Goal: Information Seeking & Learning: Learn about a topic

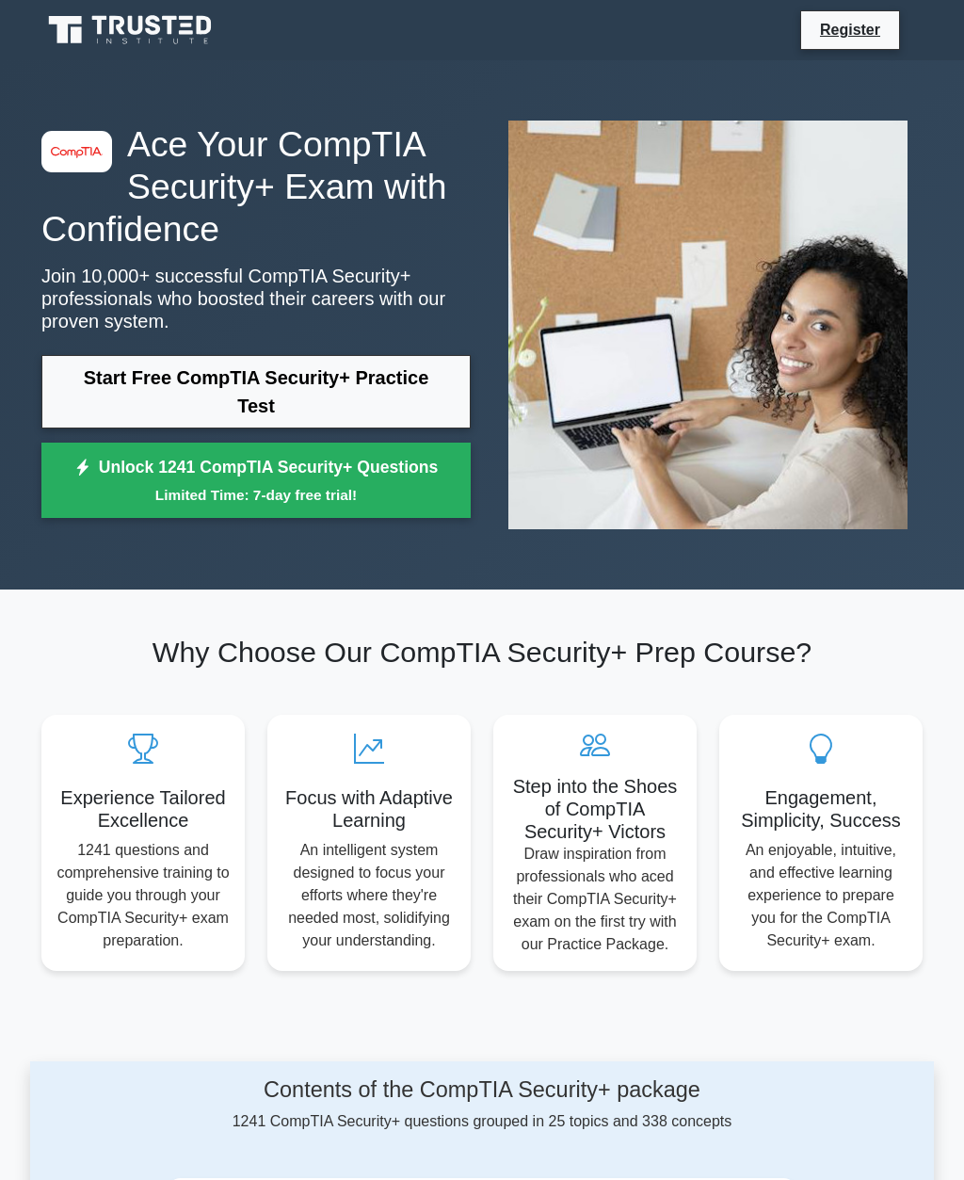
click at [100, 389] on link "Start Free CompTIA Security+ Practice Test" at bounding box center [255, 391] width 429 height 73
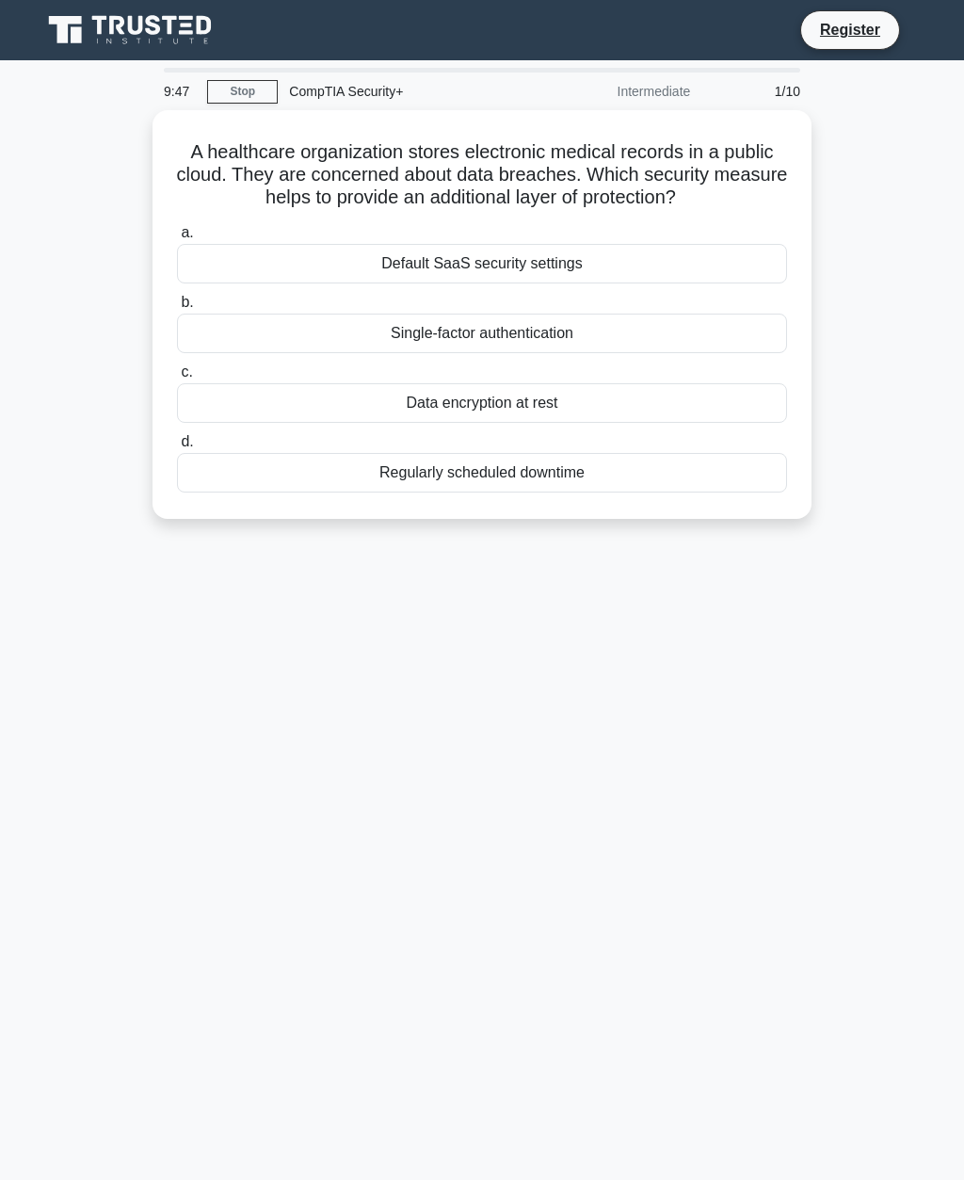
click at [251, 421] on div "Data encryption at rest" at bounding box center [482, 403] width 610 height 40
click at [177, 379] on input "c. Data encryption at rest" at bounding box center [177, 372] width 0 height 12
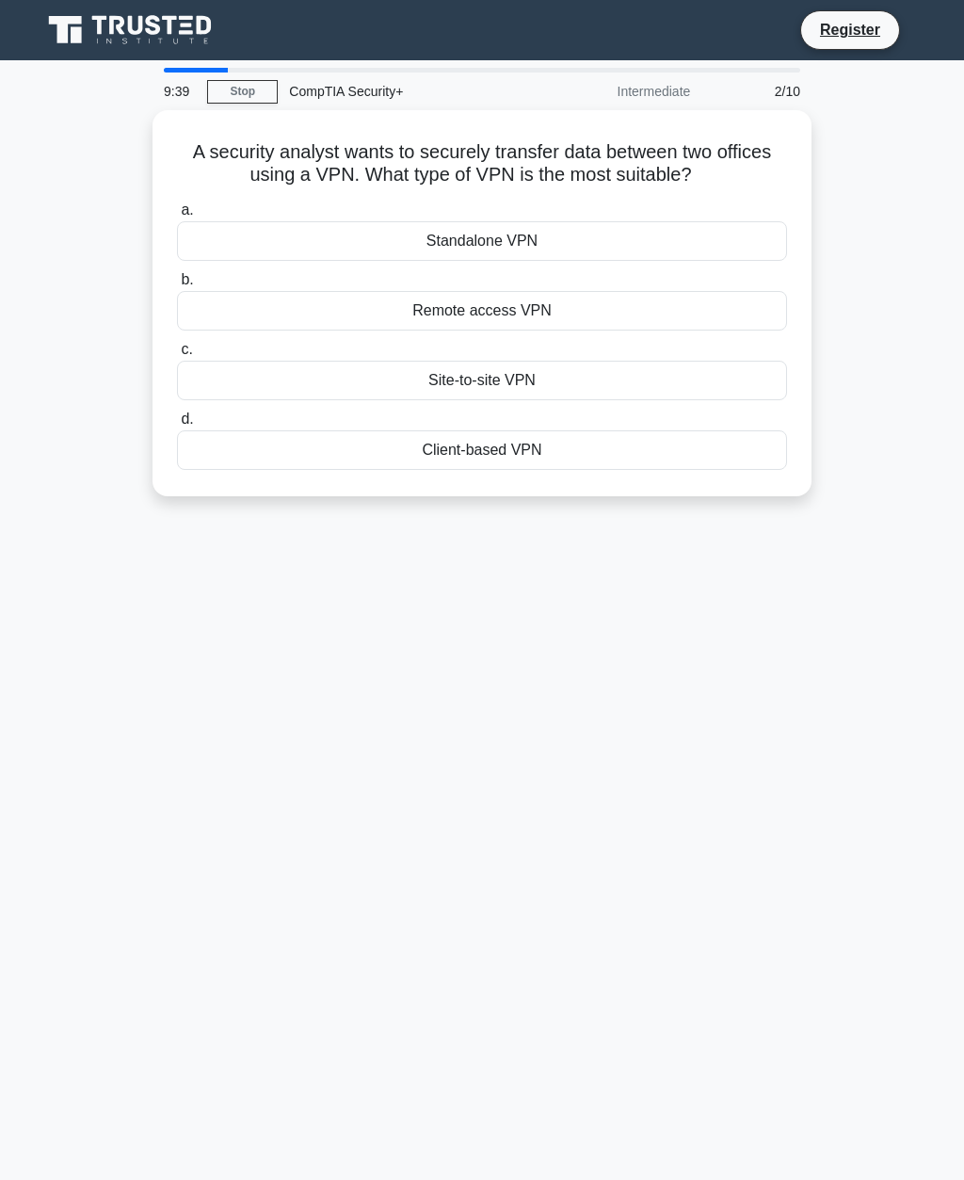
click at [219, 374] on div "Site-to-site VPN" at bounding box center [482, 381] width 610 height 40
click at [177, 356] on input "c. Site-to-site VPN" at bounding box center [177, 350] width 0 height 12
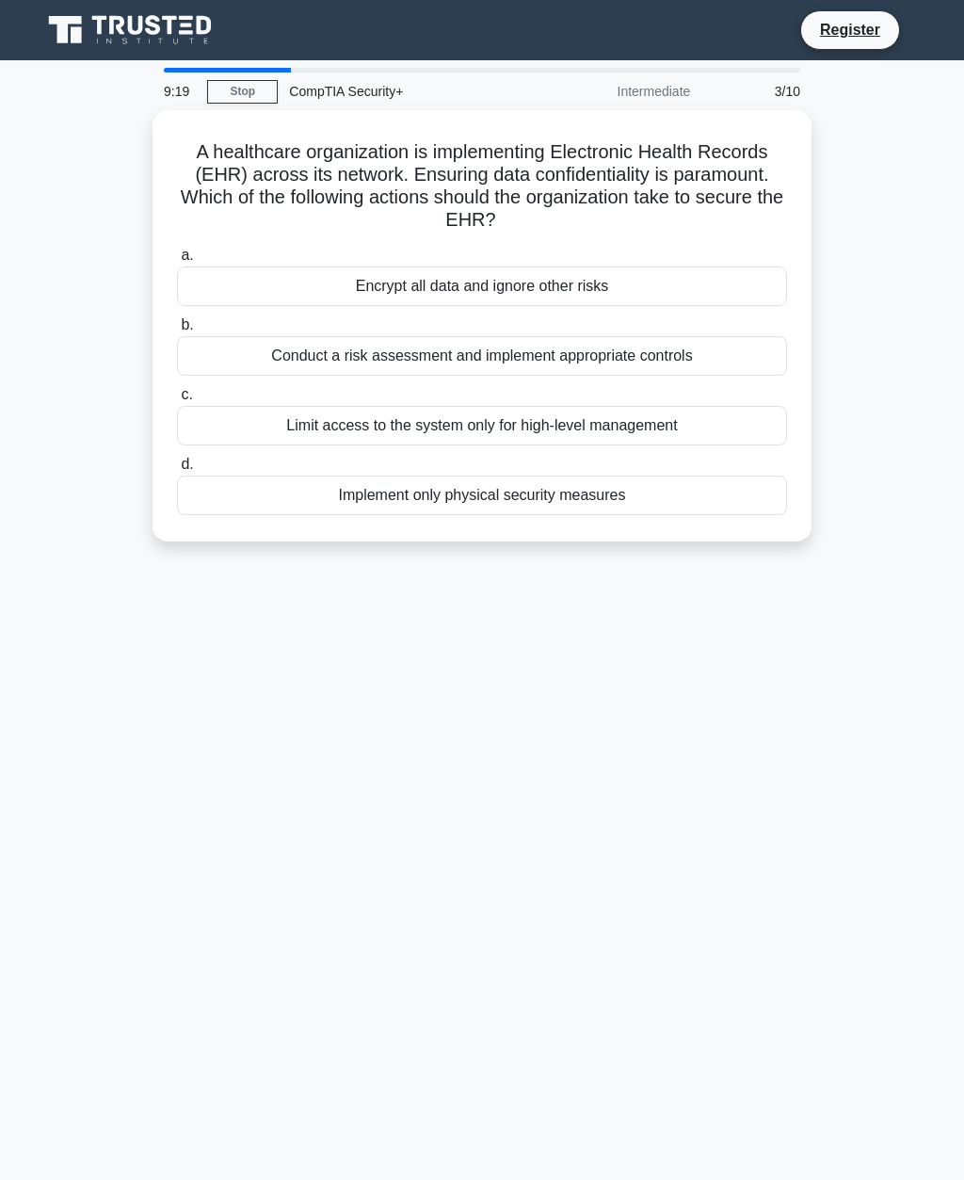
click at [205, 361] on div "Conduct a risk assessment and implement appropriate controls" at bounding box center [482, 356] width 610 height 40
click at [177, 331] on input "b. Conduct a risk assessment and implement appropriate controls" at bounding box center [177, 325] width 0 height 12
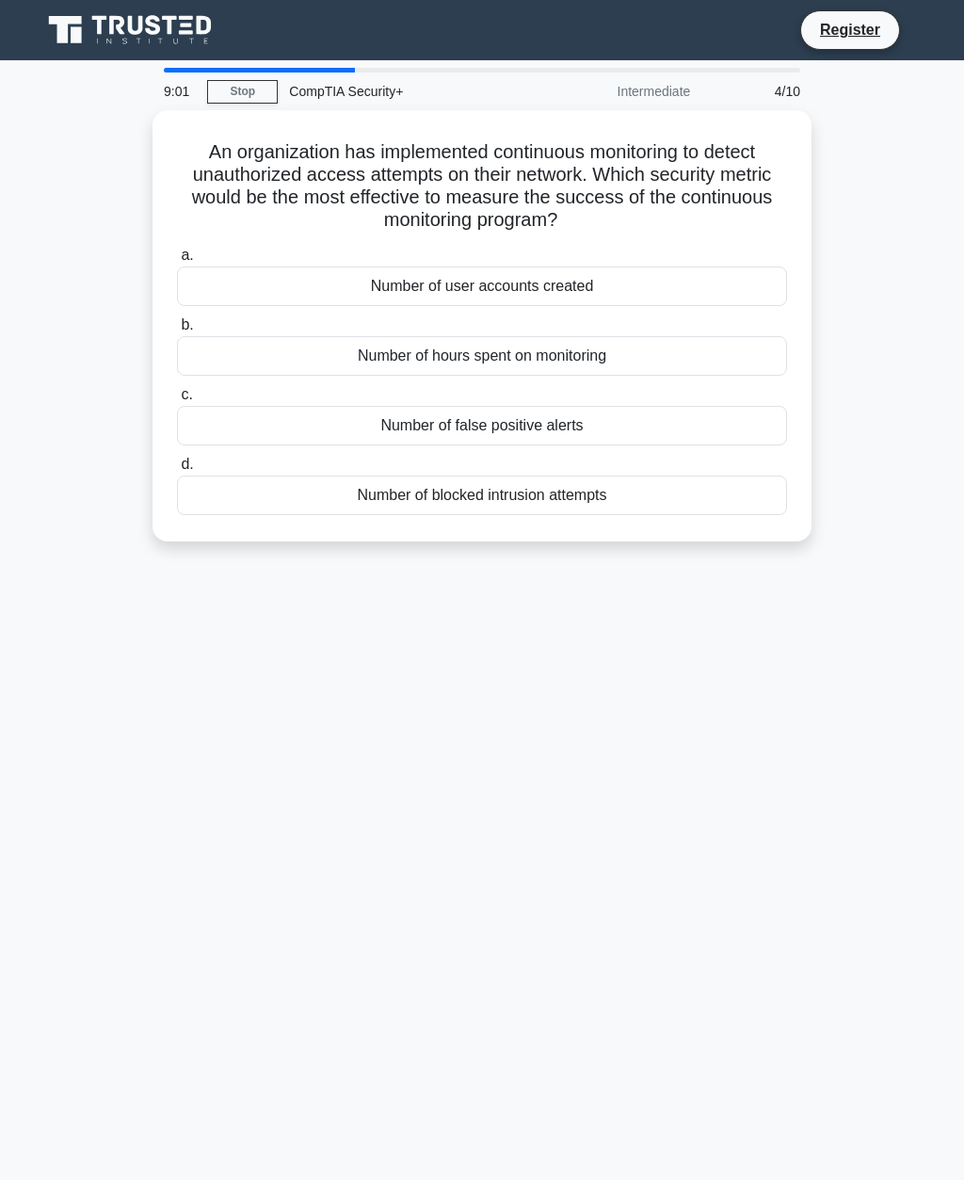
click at [251, 493] on div "Number of blocked intrusion attempts" at bounding box center [482, 496] width 610 height 40
click at [177, 471] on input "d. Number of blocked intrusion attempts" at bounding box center [177, 465] width 0 height 12
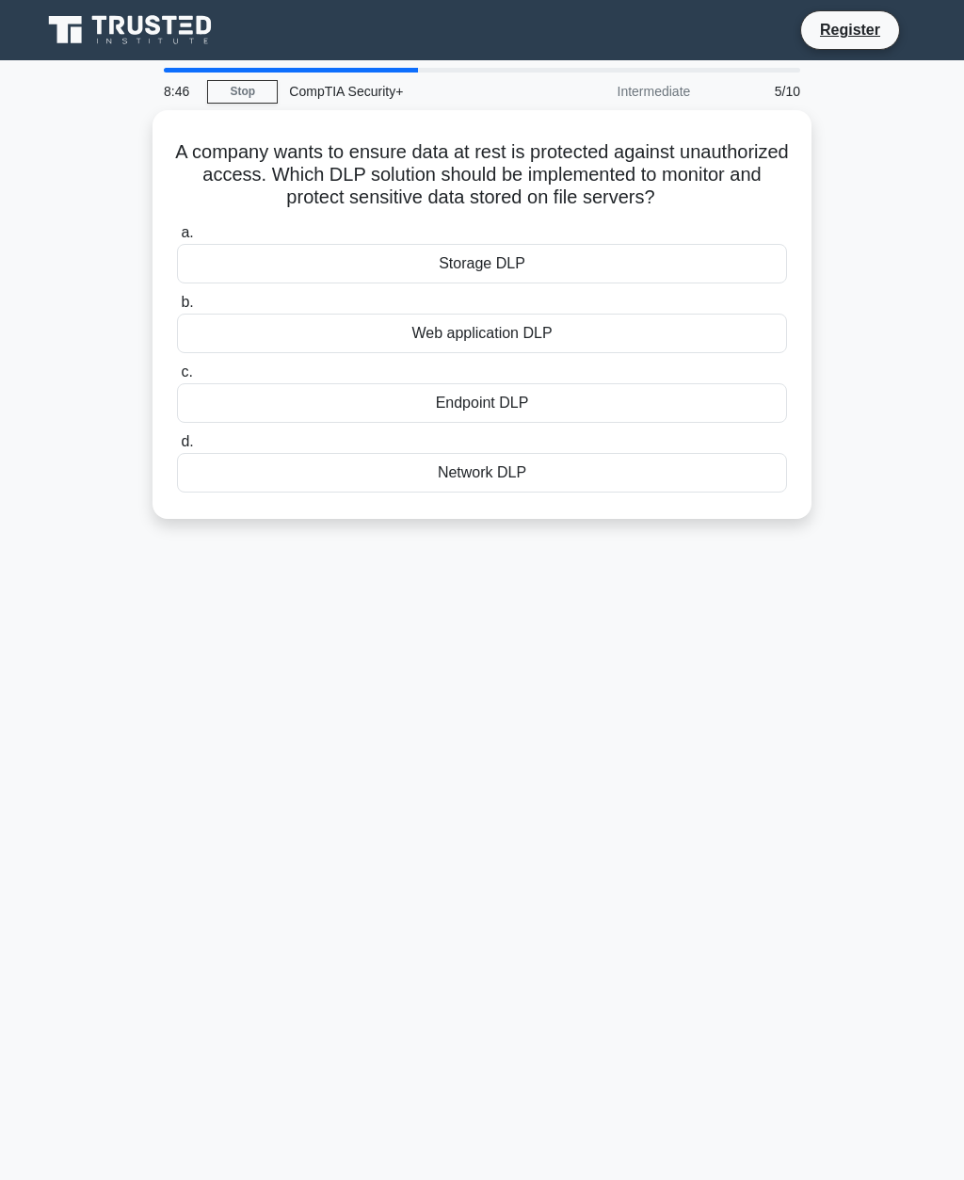
click at [620, 492] on div "Network DLP" at bounding box center [482, 473] width 610 height 40
click at [177, 448] on input "d. Network DLP" at bounding box center [177, 442] width 0 height 12
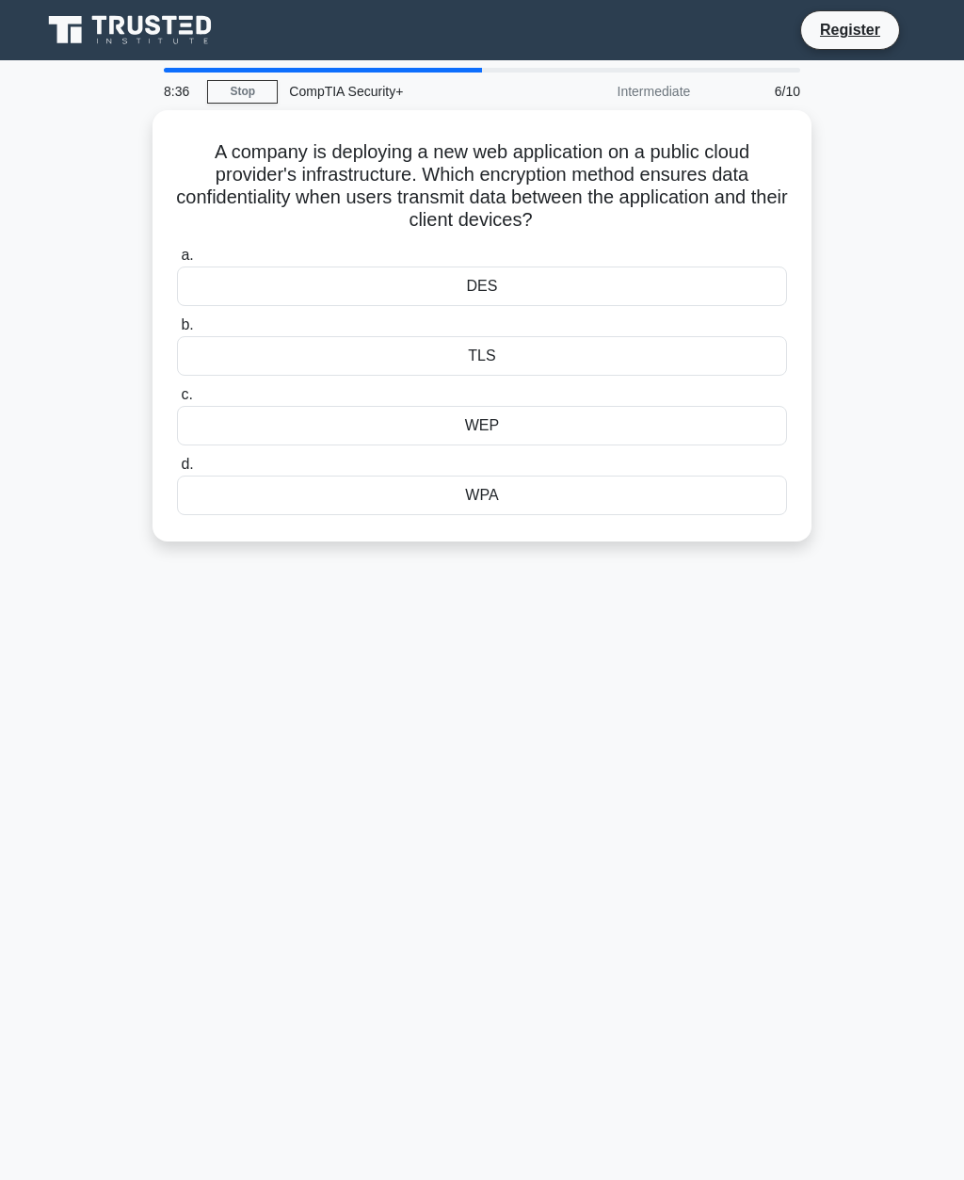
click at [638, 483] on div "WPA" at bounding box center [482, 496] width 610 height 40
click at [177, 471] on input "d. WPA" at bounding box center [177, 465] width 0 height 12
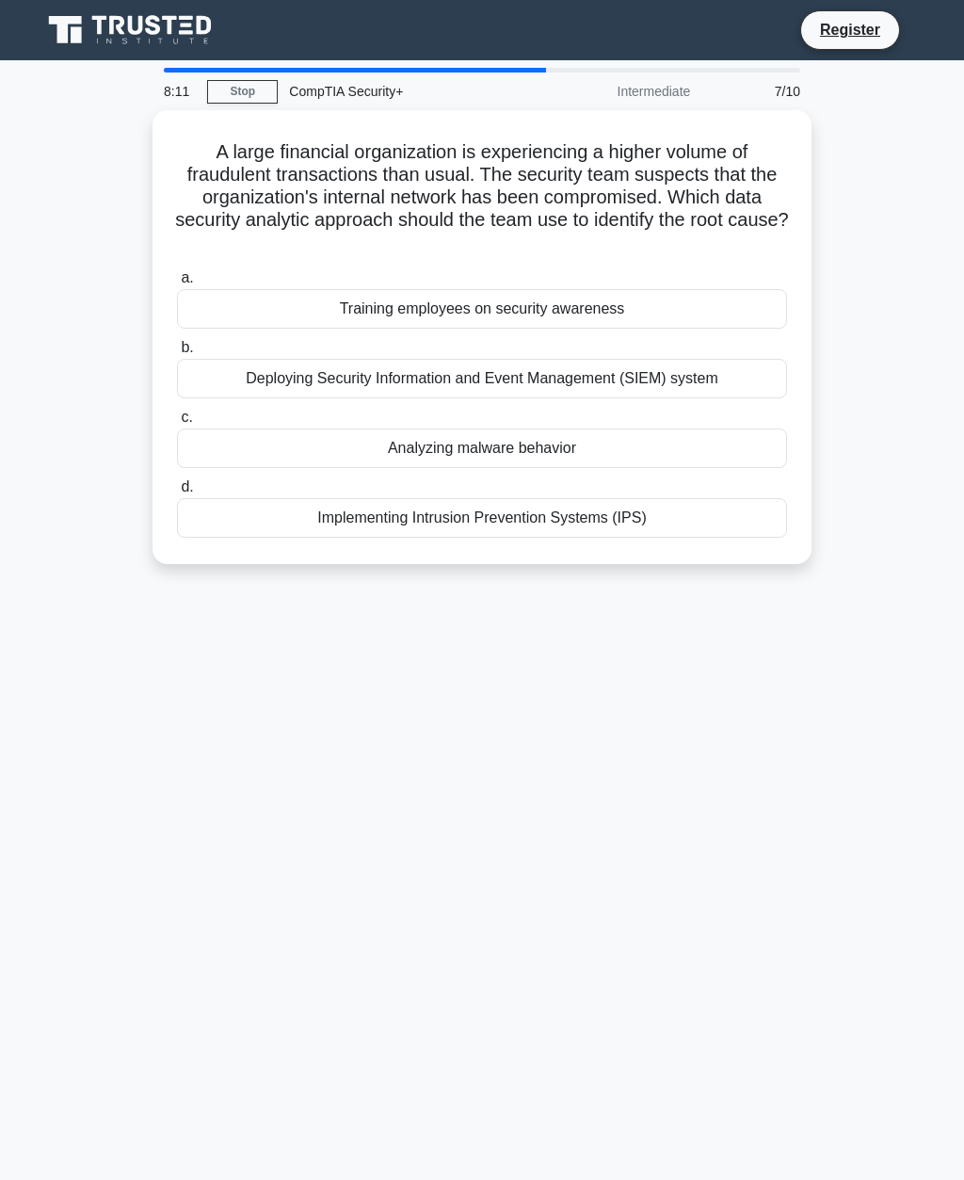
click at [249, 526] on div "Implementing Intrusion Prevention Systems (IPS)" at bounding box center [482, 518] width 610 height 40
click at [177, 493] on input "d. Implementing Intrusion Prevention Systems (IPS)" at bounding box center [177, 487] width 0 height 12
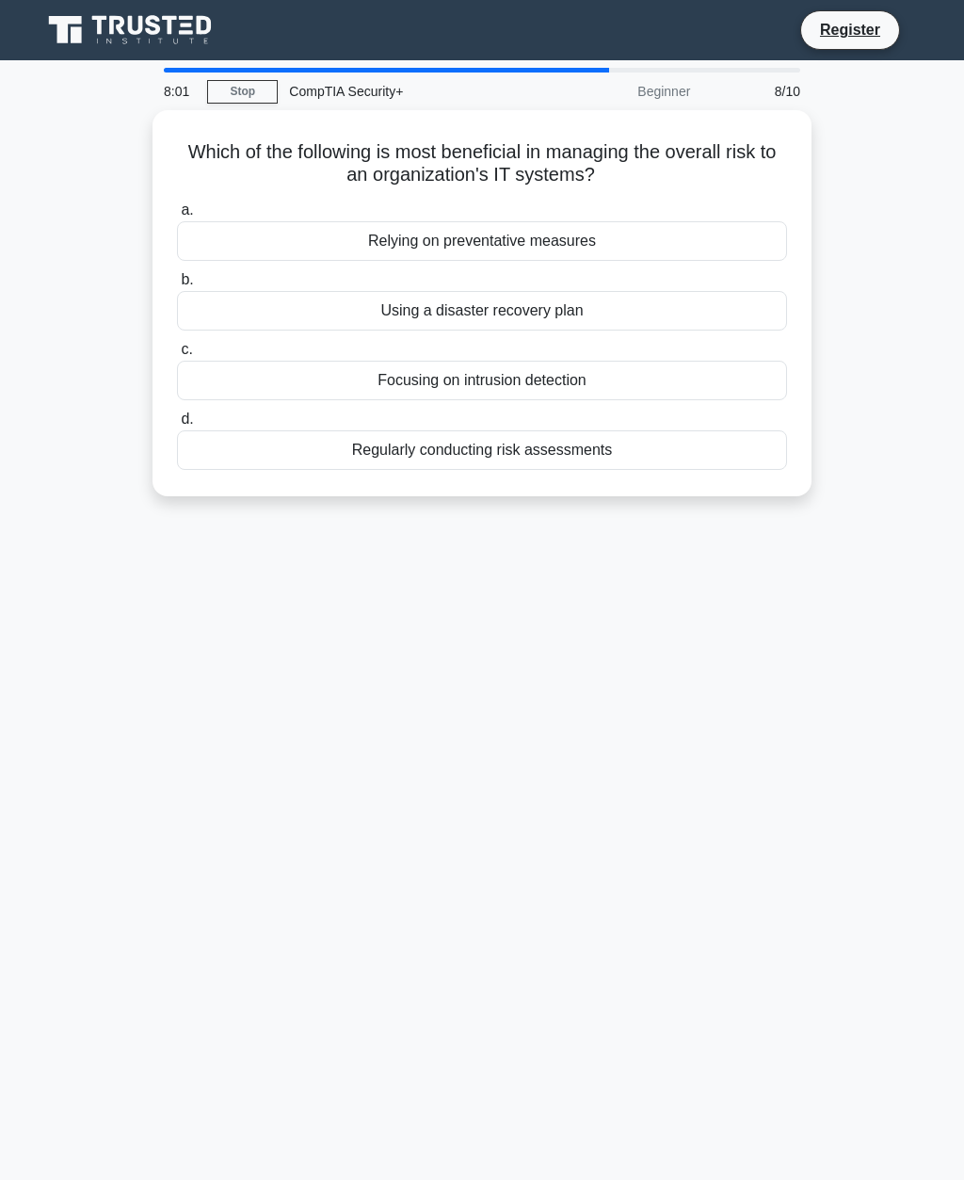
click at [296, 460] on div "Regularly conducting risk assessments" at bounding box center [482, 450] width 610 height 40
click at [177, 426] on input "d. Regularly conducting risk assessments" at bounding box center [177, 419] width 0 height 12
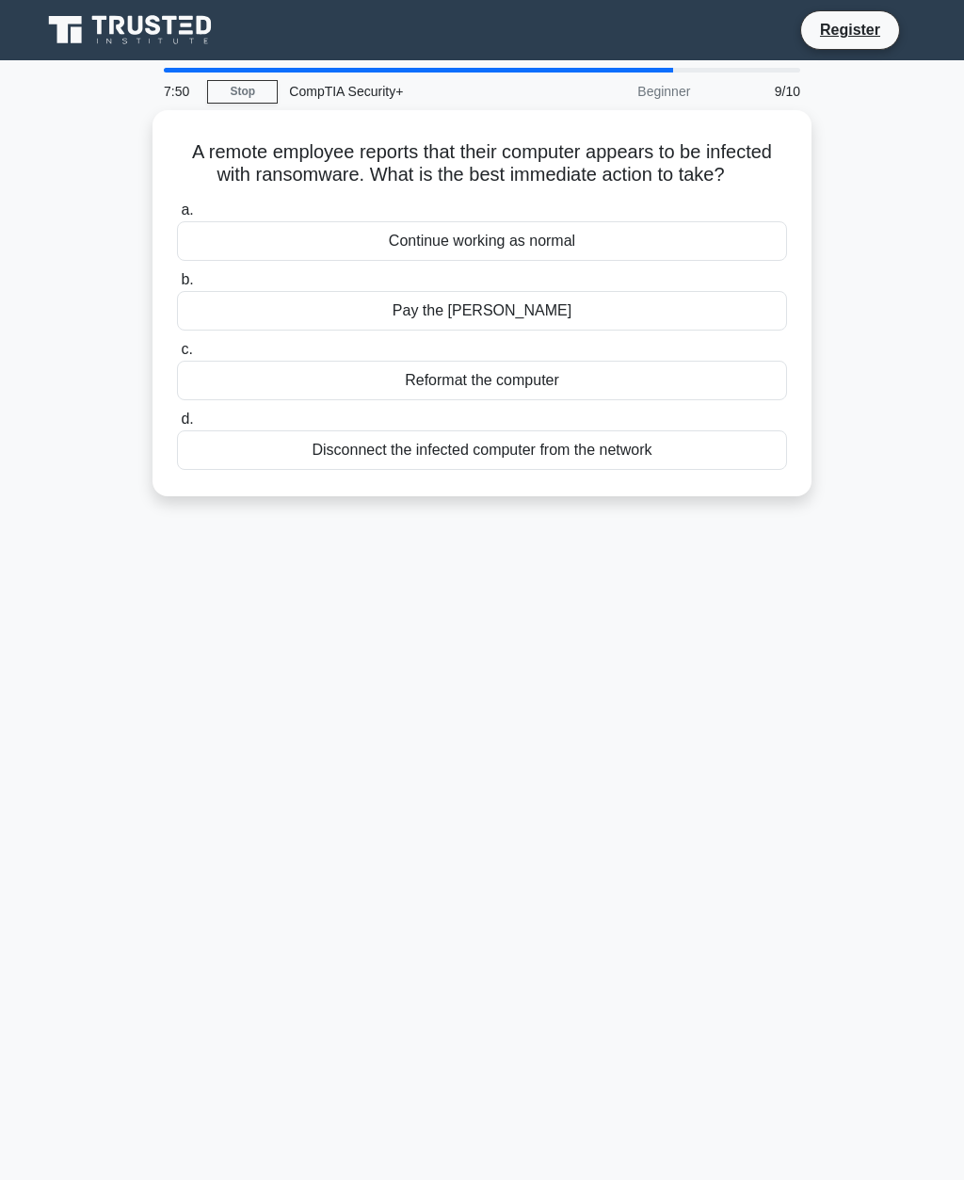
click at [253, 470] on div "Disconnect the infected computer from the network" at bounding box center [482, 450] width 610 height 40
click at [177, 426] on input "d. Disconnect the infected computer from the network" at bounding box center [177, 419] width 0 height 12
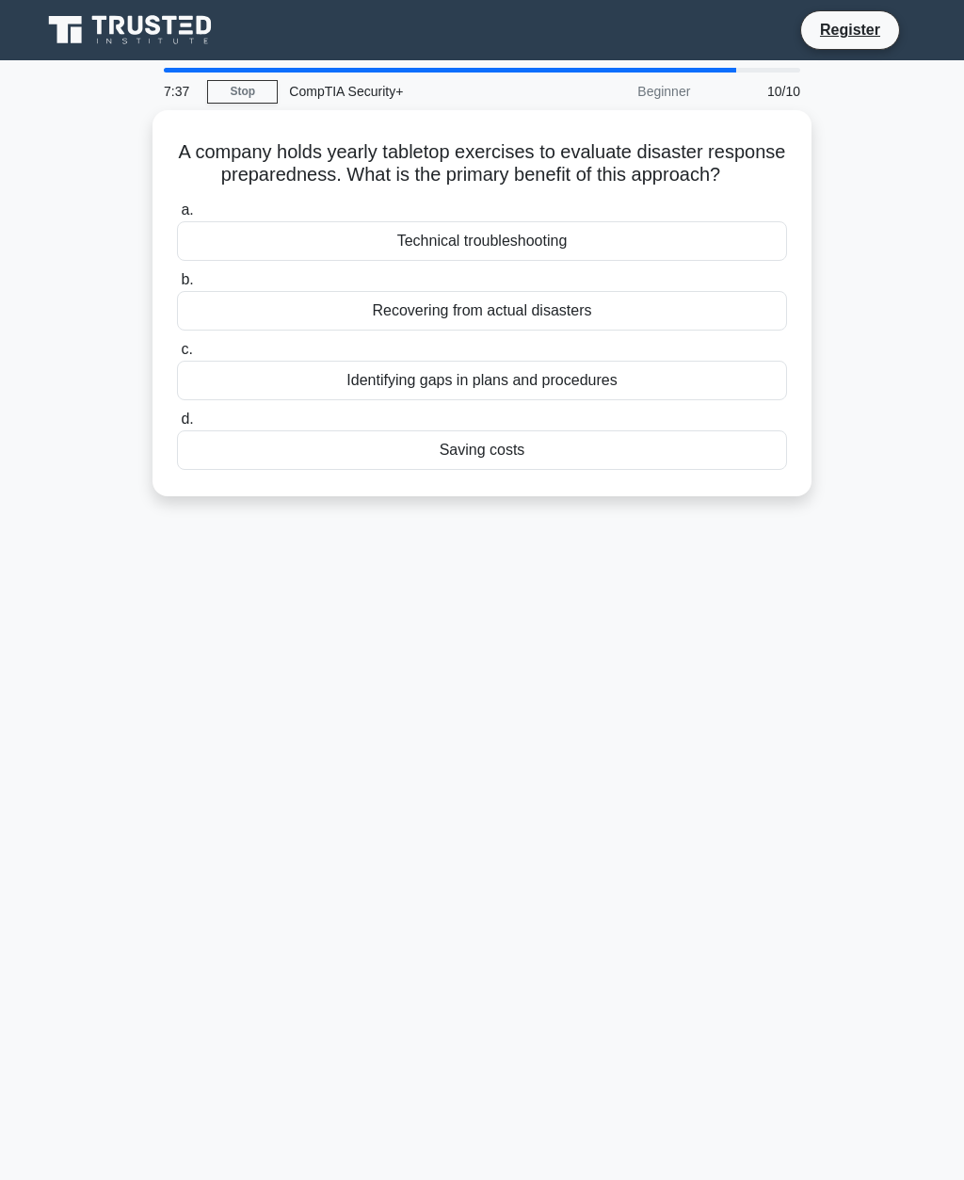
click at [600, 391] on div "Identifying gaps in plans and procedures" at bounding box center [482, 381] width 610 height 40
click at [177, 356] on input "c. Identifying gaps in plans and procedures" at bounding box center [177, 350] width 0 height 12
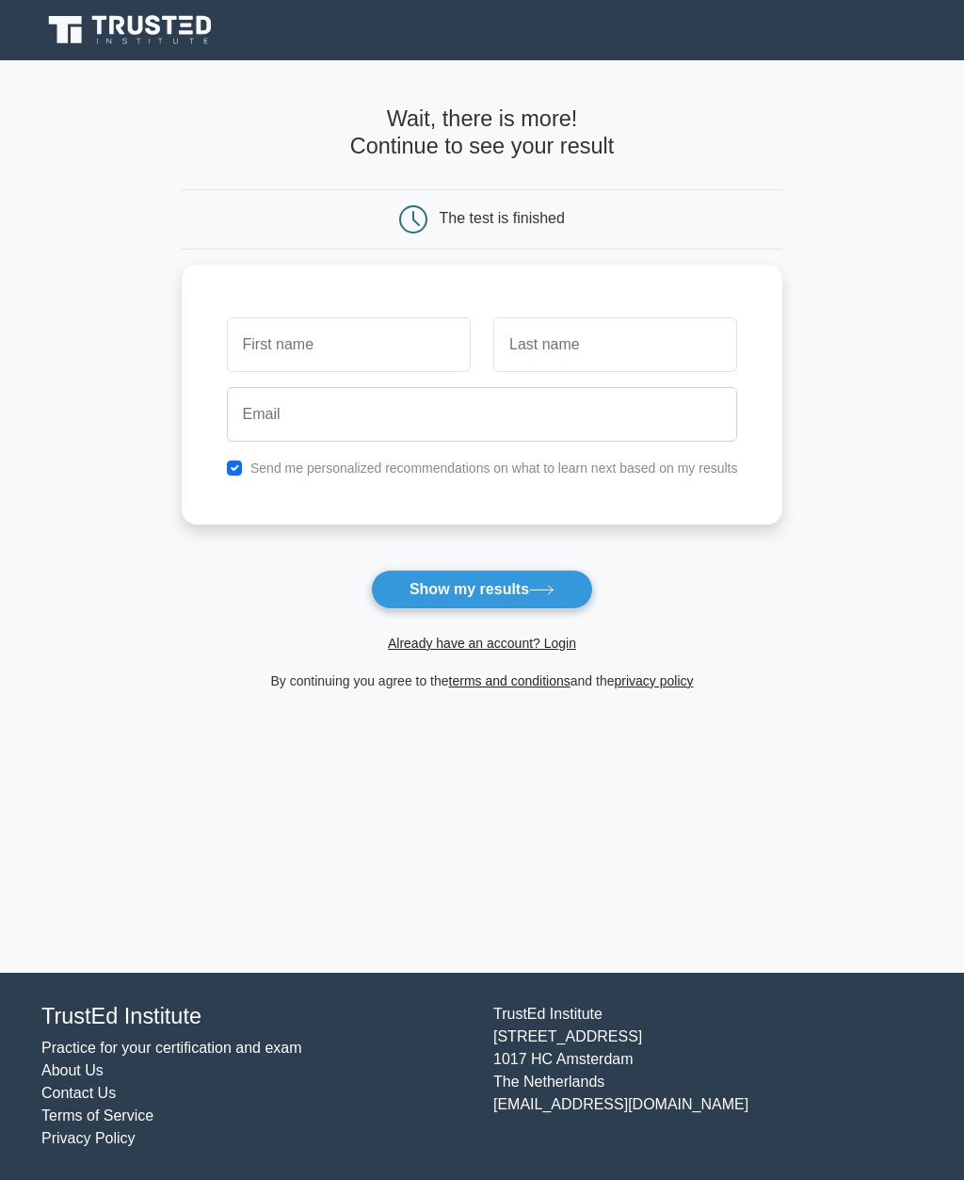
click at [231, 355] on input "text" at bounding box center [349, 344] width 244 height 55
type input "Casey"
type input "Kerns"
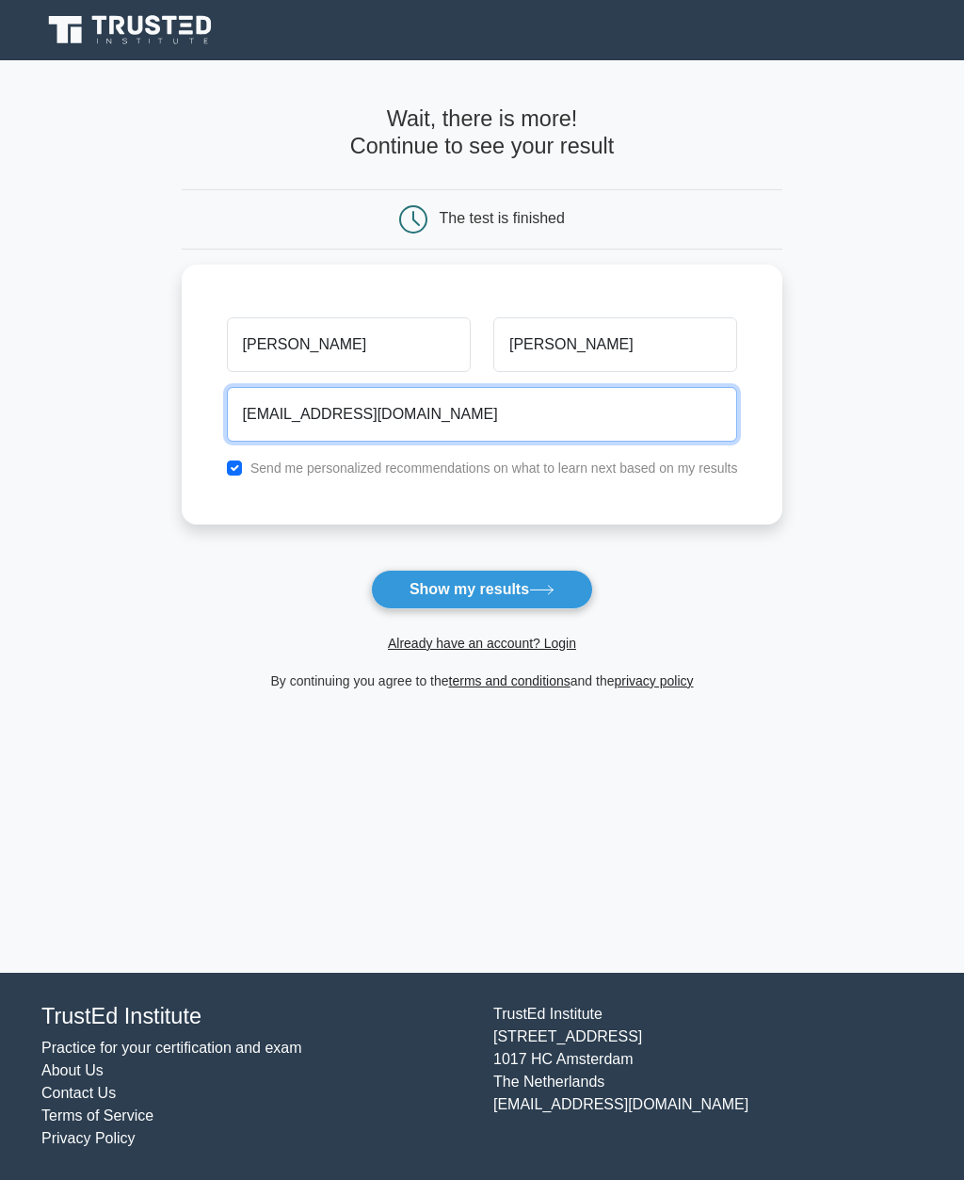
type input "Kerns17199@gmail.com"
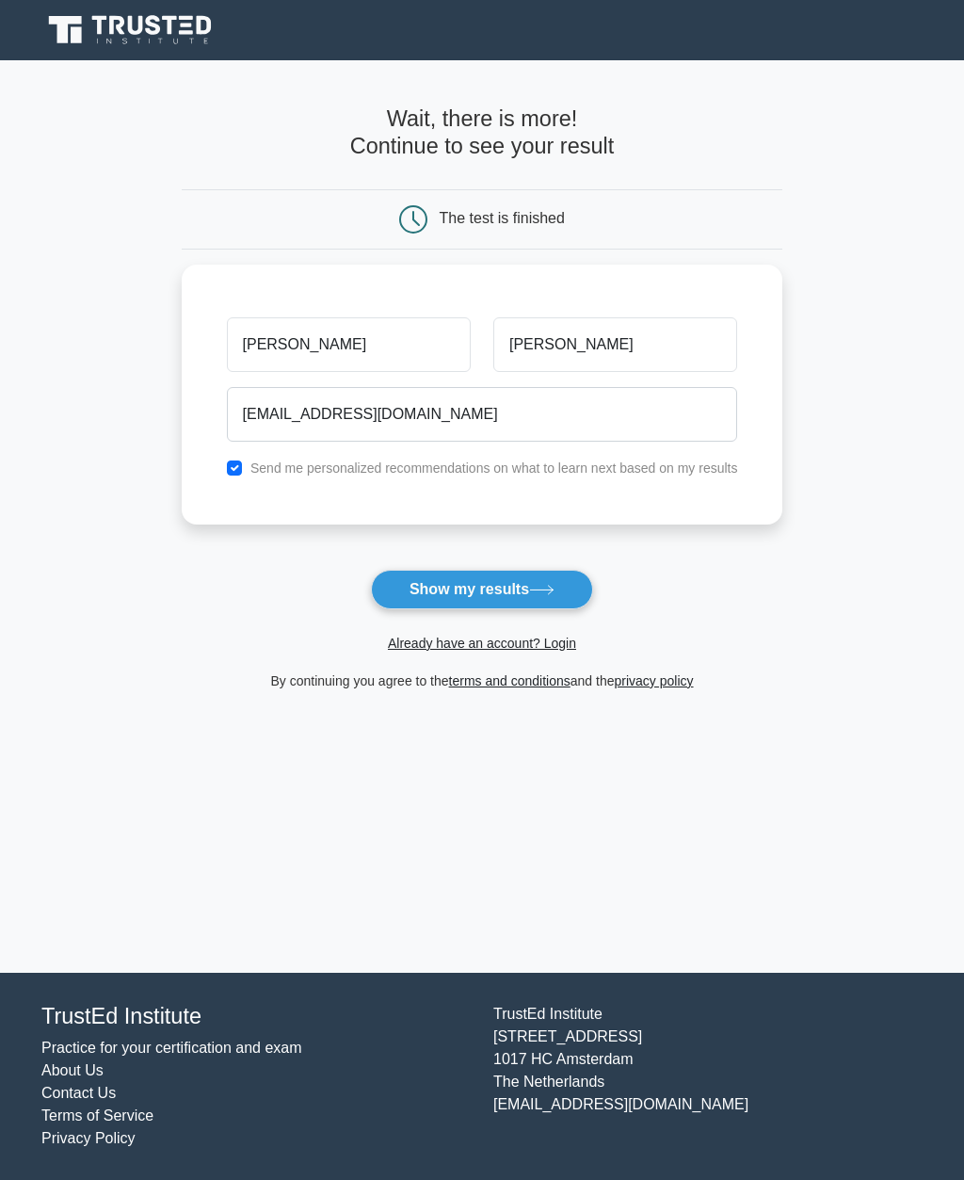
click at [557, 580] on button "Show my results" at bounding box center [482, 590] width 222 height 40
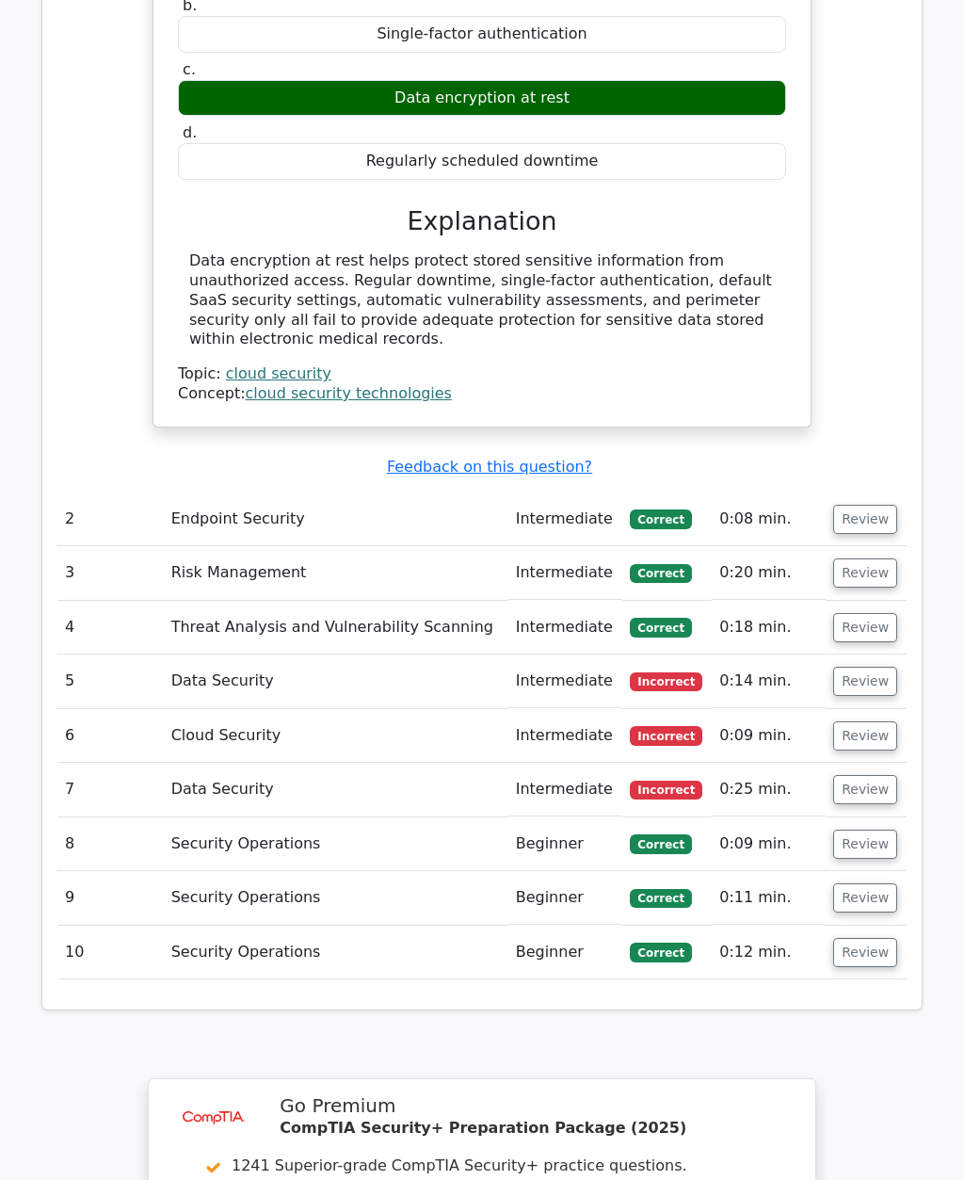
scroll to position [1813, 0]
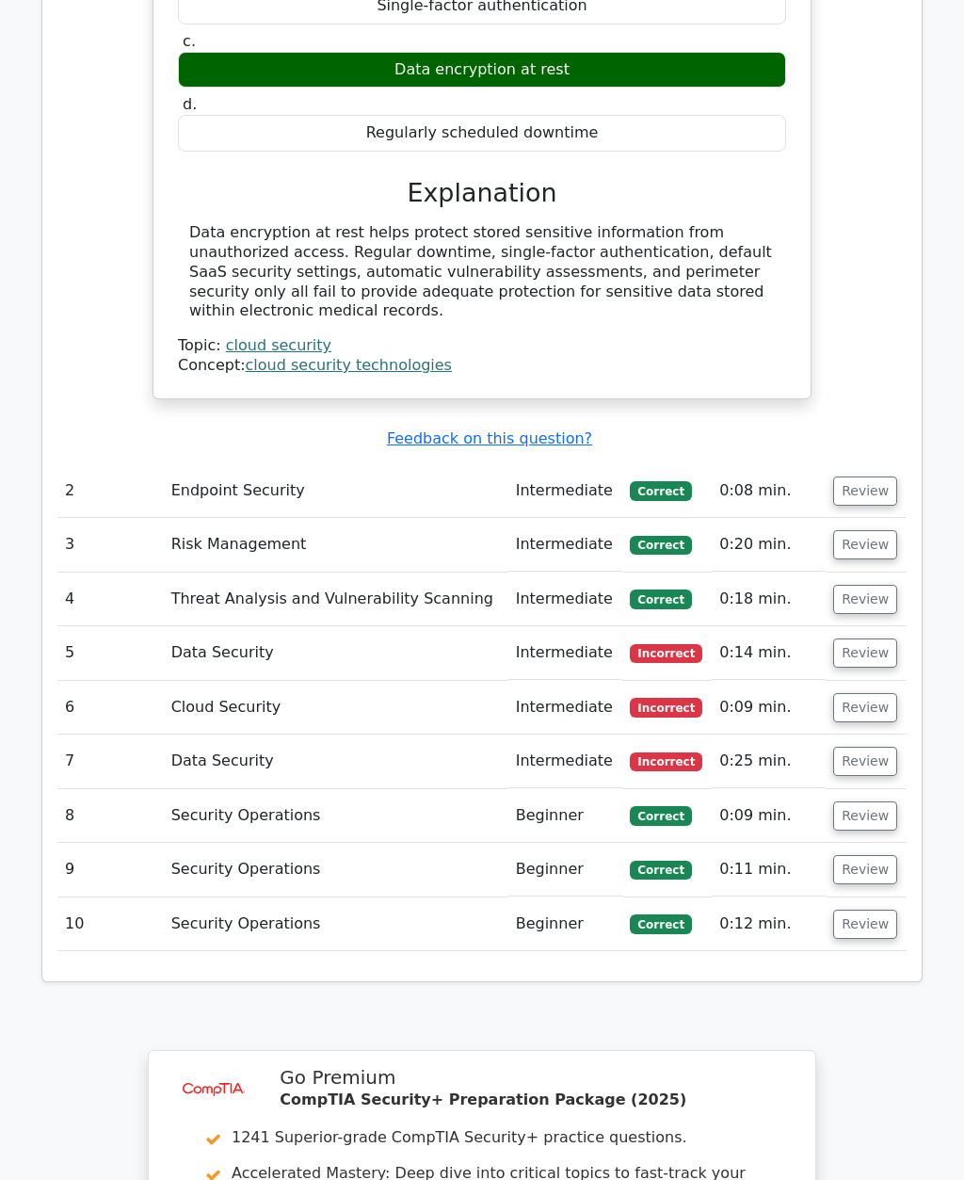
click at [148, 626] on td "5" at bounding box center [110, 653] width 106 height 54
click at [873, 638] on button "Review" at bounding box center [865, 652] width 64 height 29
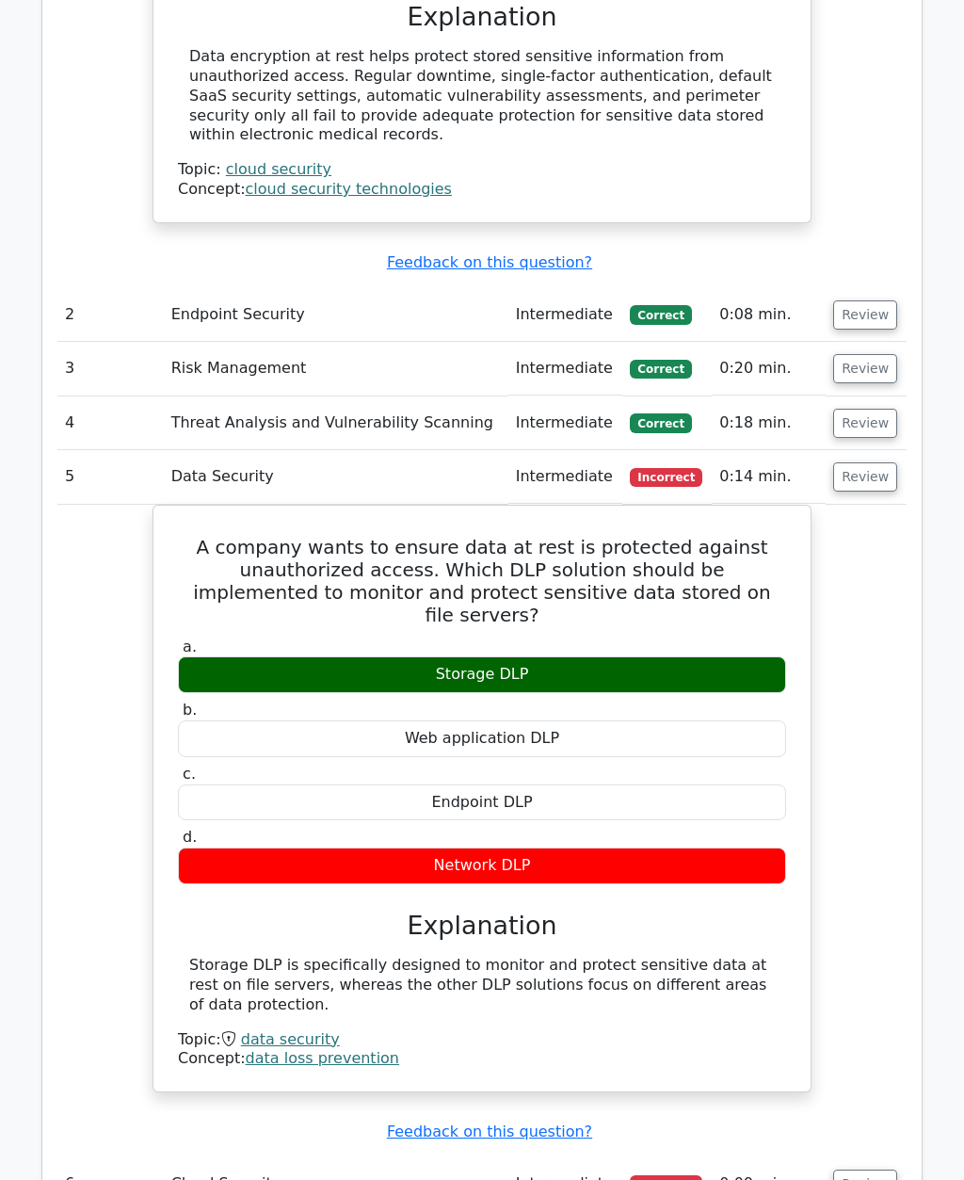
scroll to position [1987, 0]
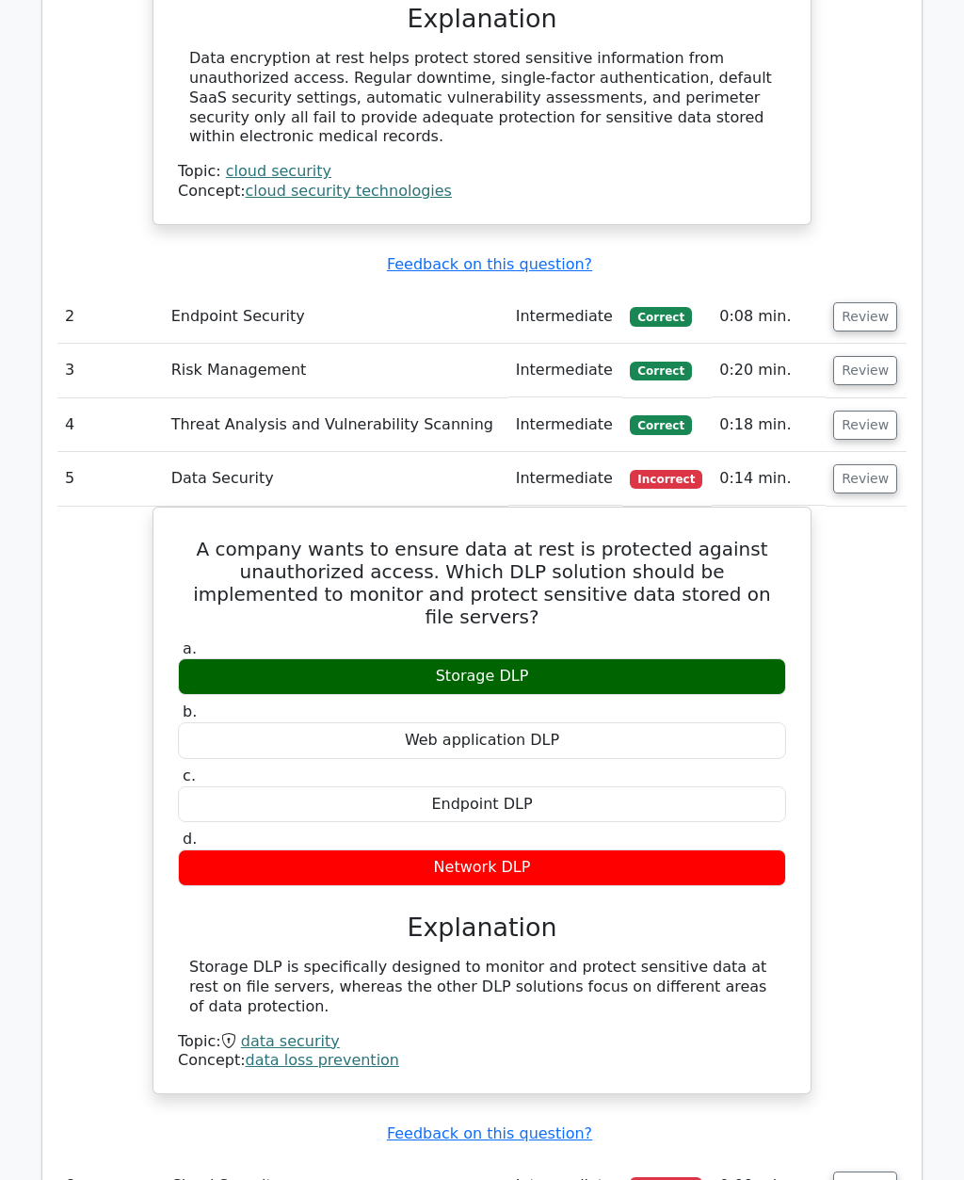
click at [857, 464] on button "Review" at bounding box center [865, 478] width 64 height 29
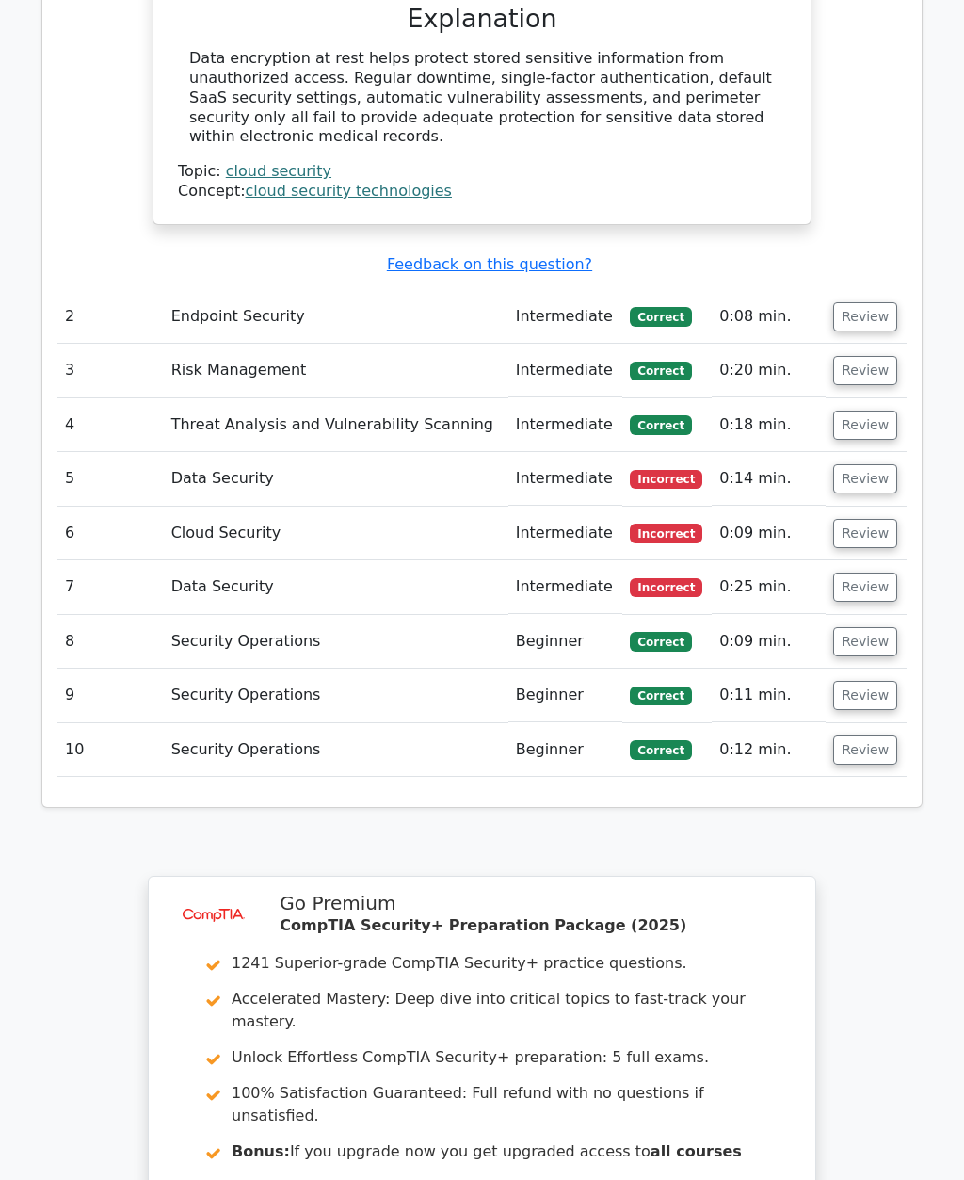
click at [863, 519] on button "Review" at bounding box center [865, 533] width 64 height 29
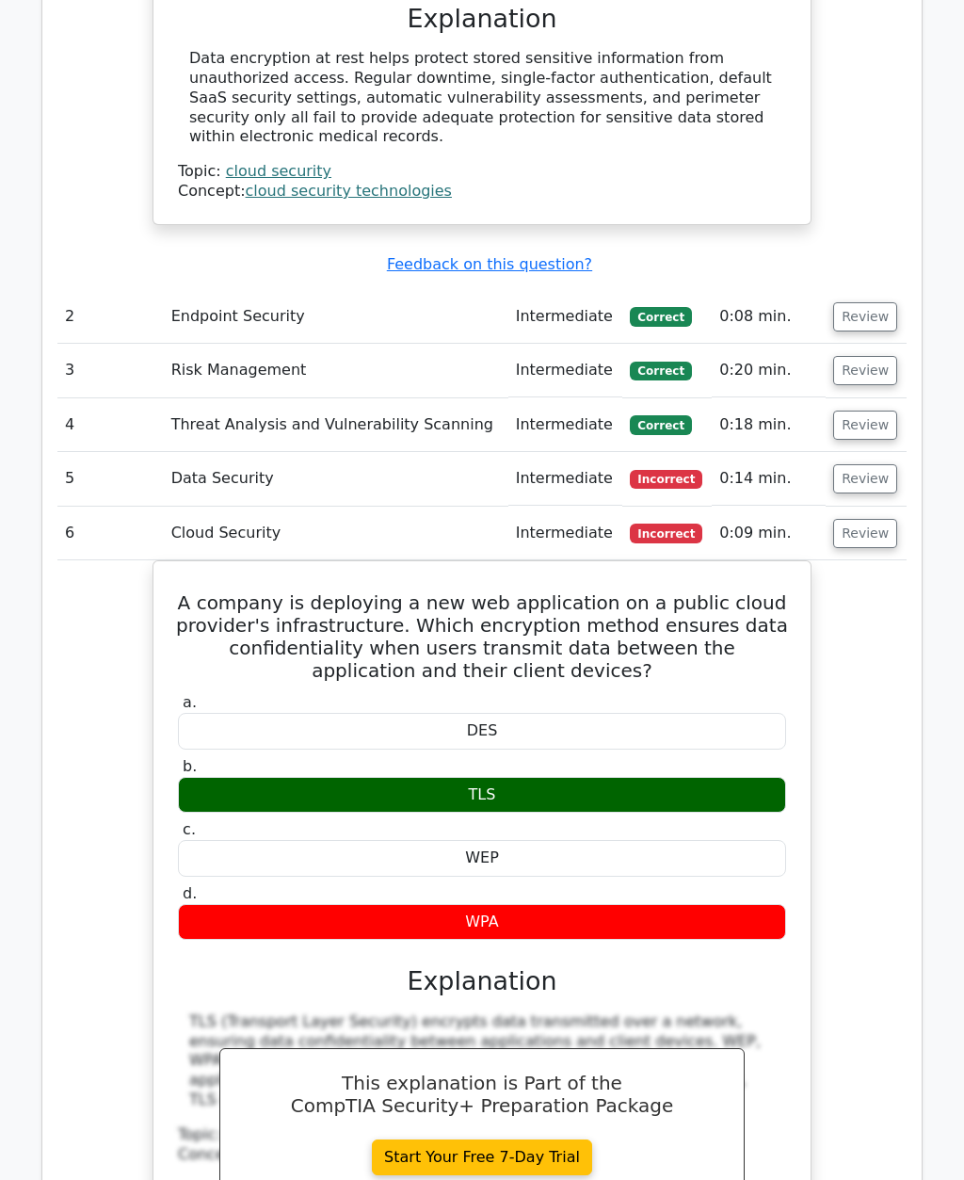
click at [868, 519] on button "Review" at bounding box center [865, 533] width 64 height 29
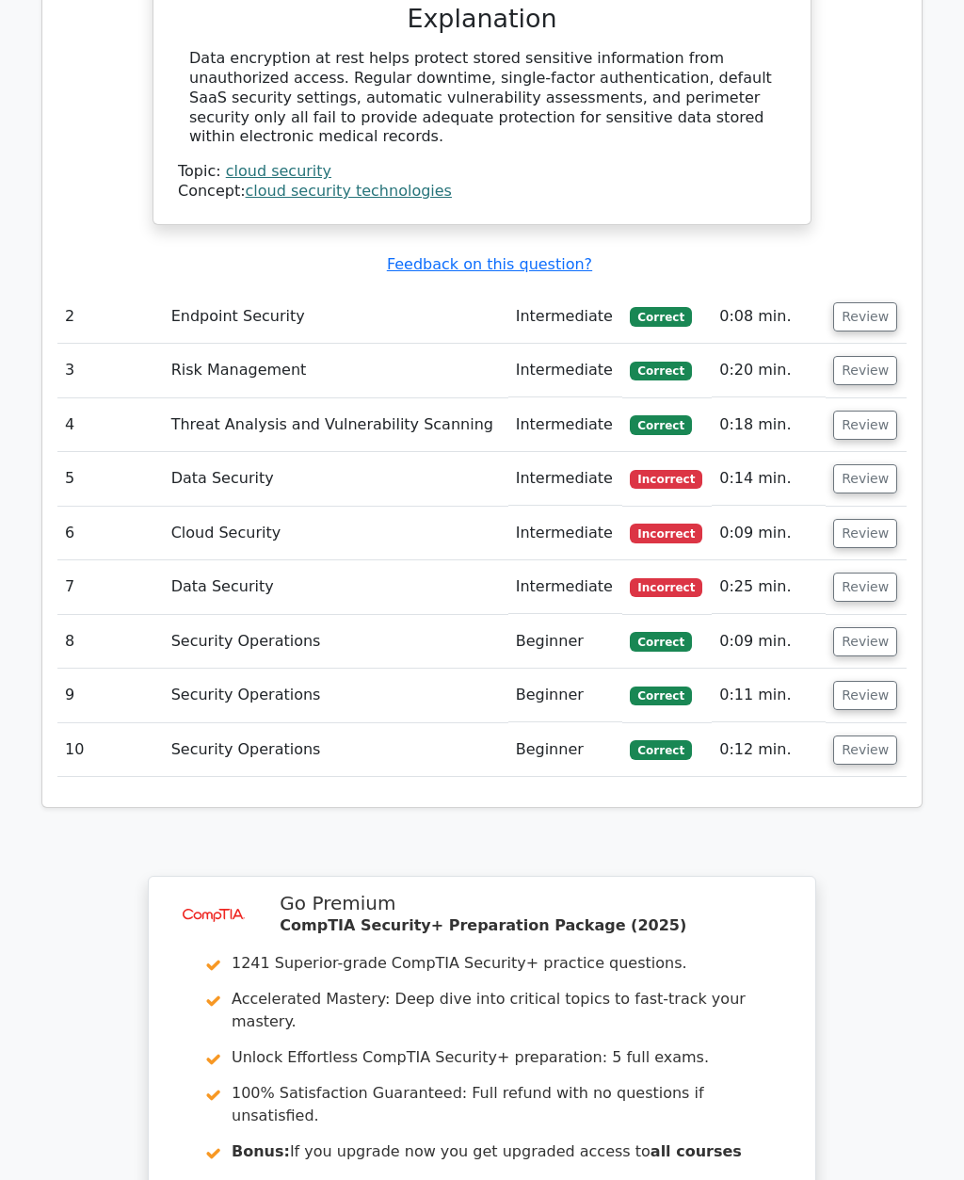
click at [873, 573] on button "Review" at bounding box center [865, 587] width 64 height 29
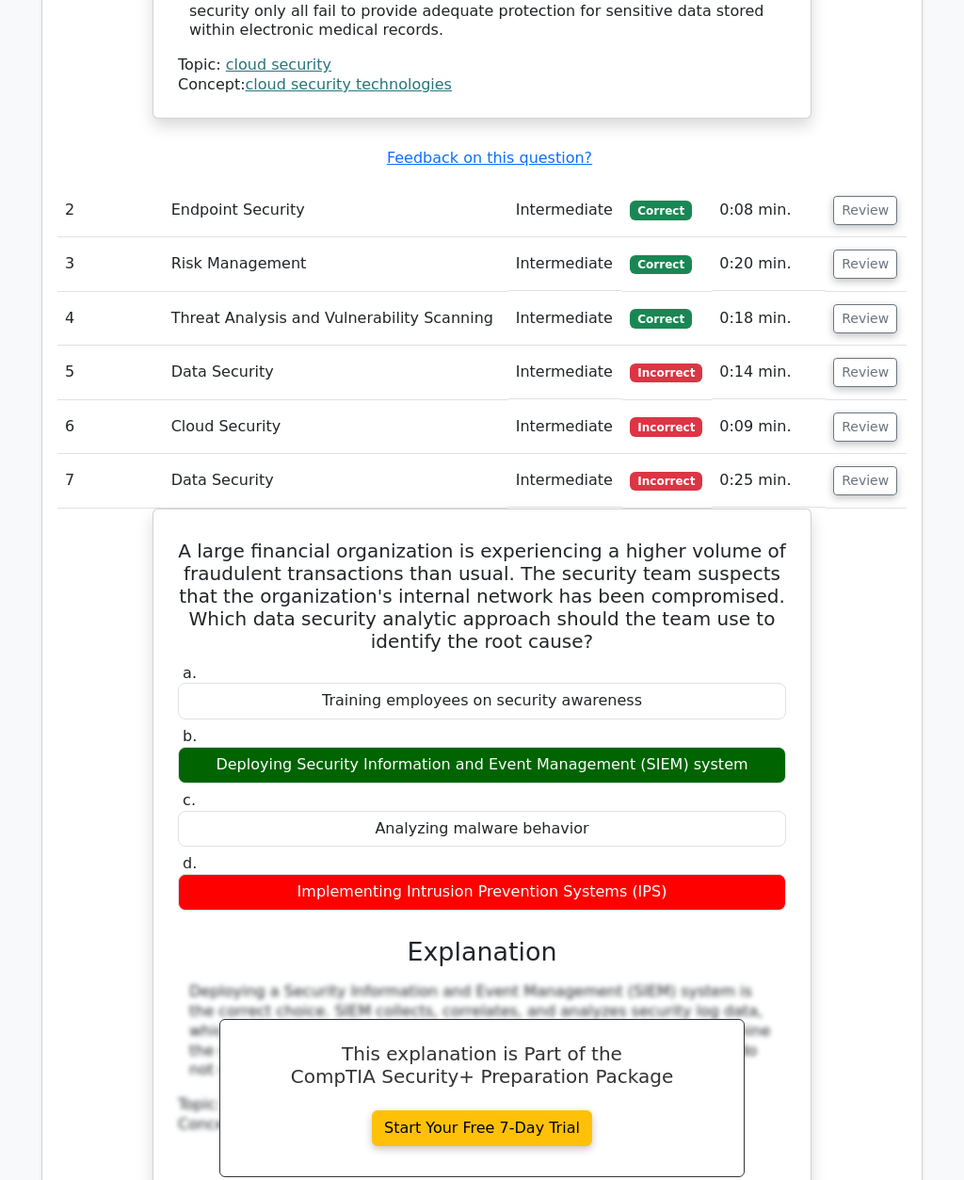
scroll to position [2093, 0]
click at [859, 466] on button "Review" at bounding box center [865, 480] width 64 height 29
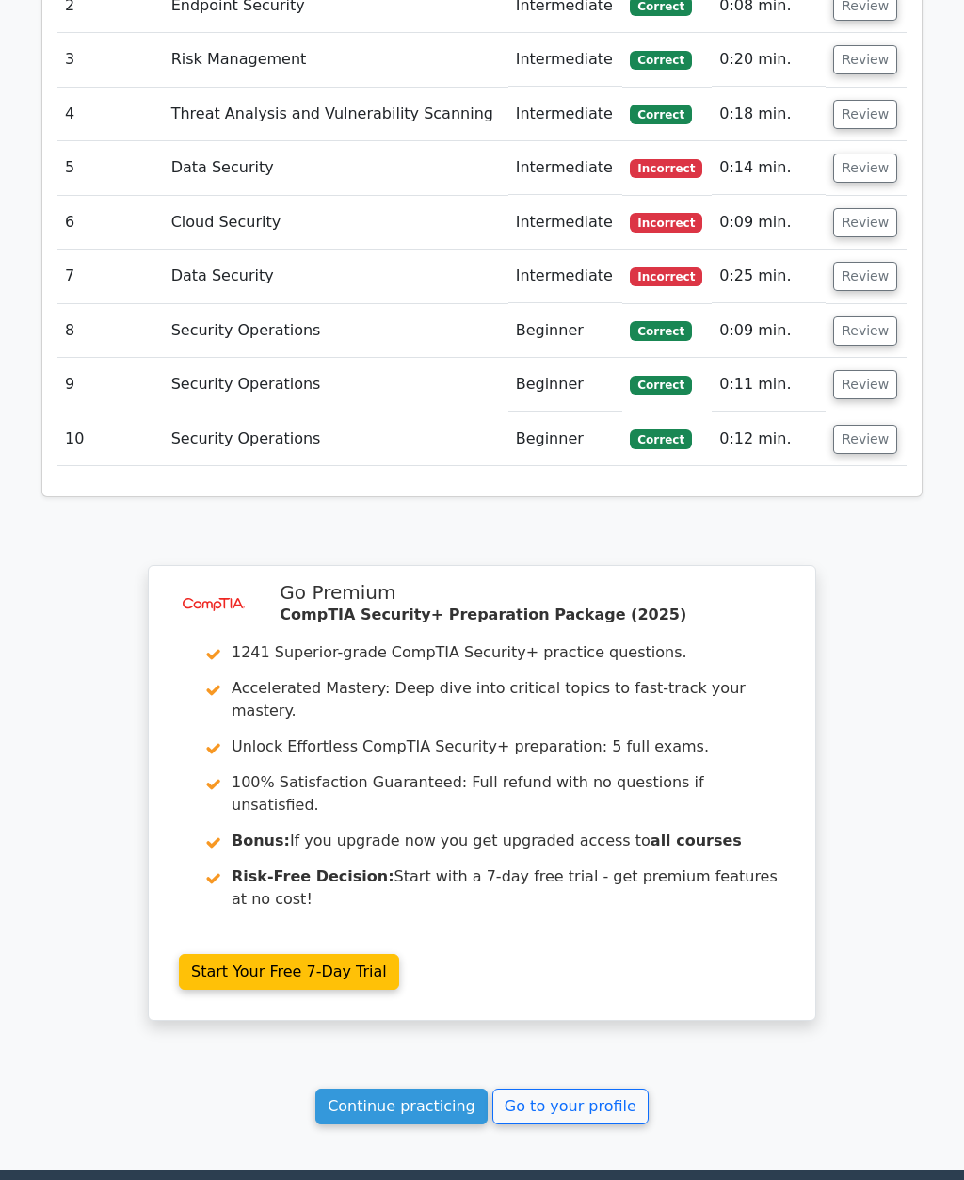
scroll to position [2298, 0]
click at [403, 1089] on link "Continue practicing" at bounding box center [401, 1107] width 172 height 36
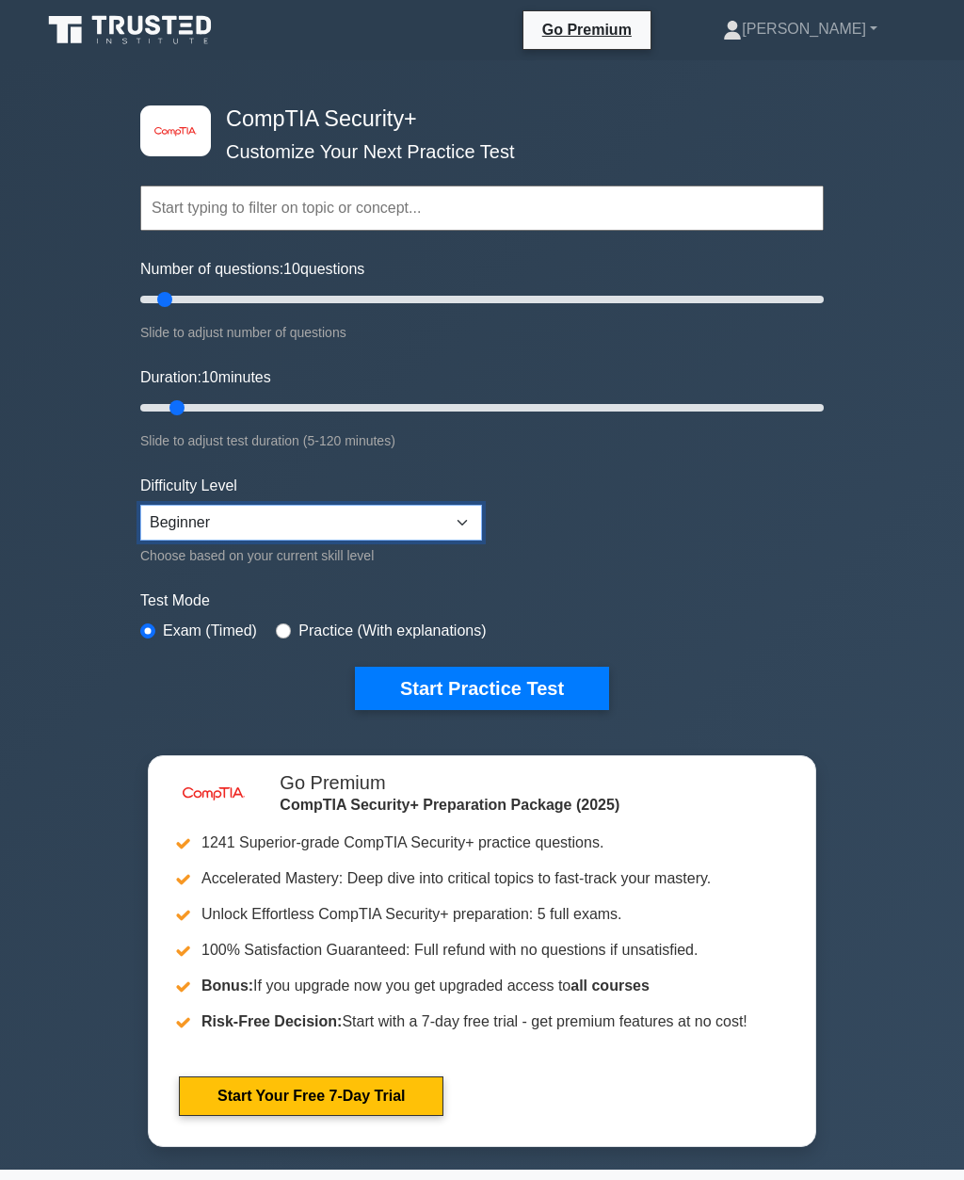
click at [415, 523] on select "Beginner Intermediate Expert" at bounding box center [311, 523] width 342 height 36
click at [403, 521] on select "Beginner Intermediate Expert" at bounding box center [311, 523] width 342 height 36
select select "intermediate"
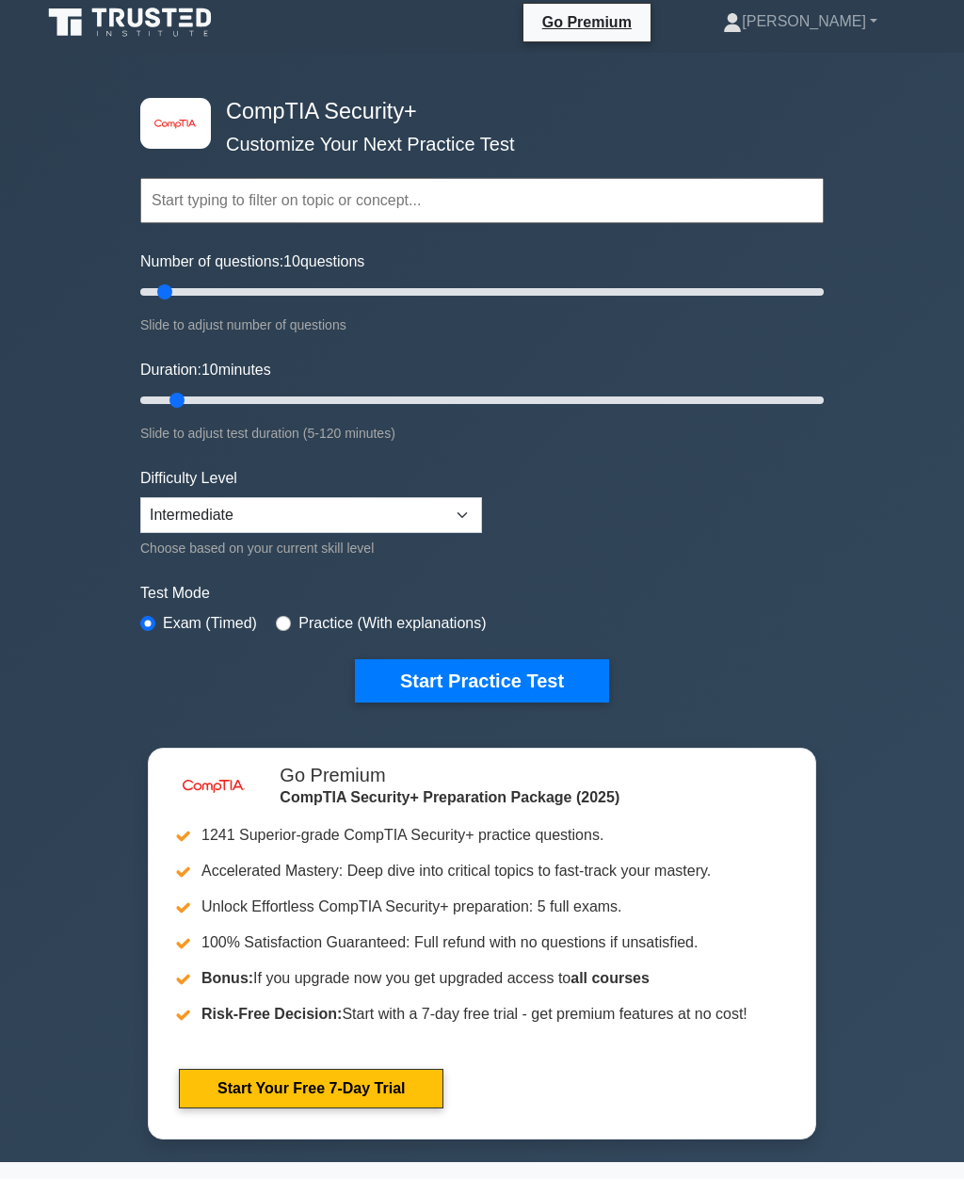
type input "15"
click at [176, 295] on input "Number of questions: 10 questions" at bounding box center [482, 293] width 684 height 23
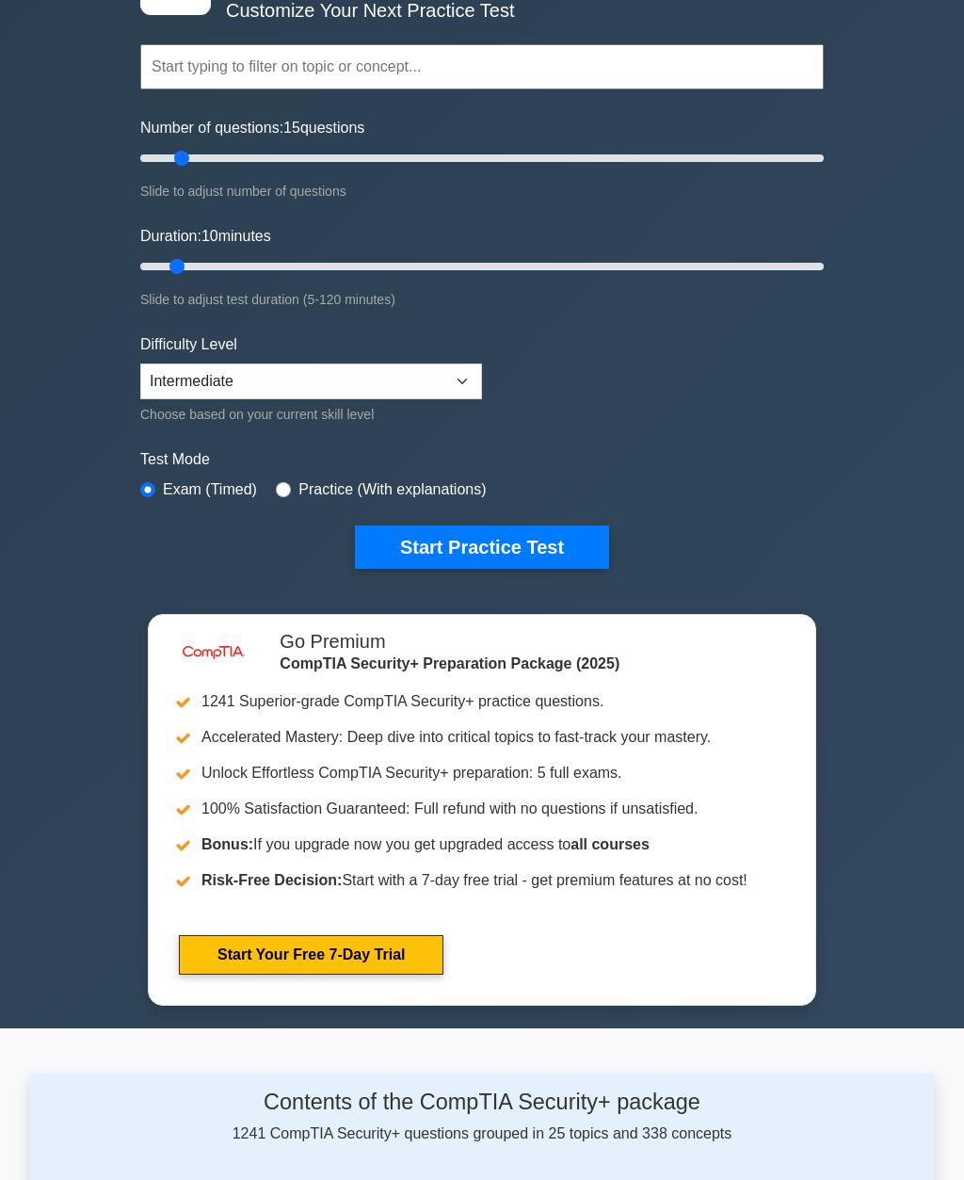
scroll to position [147, 0]
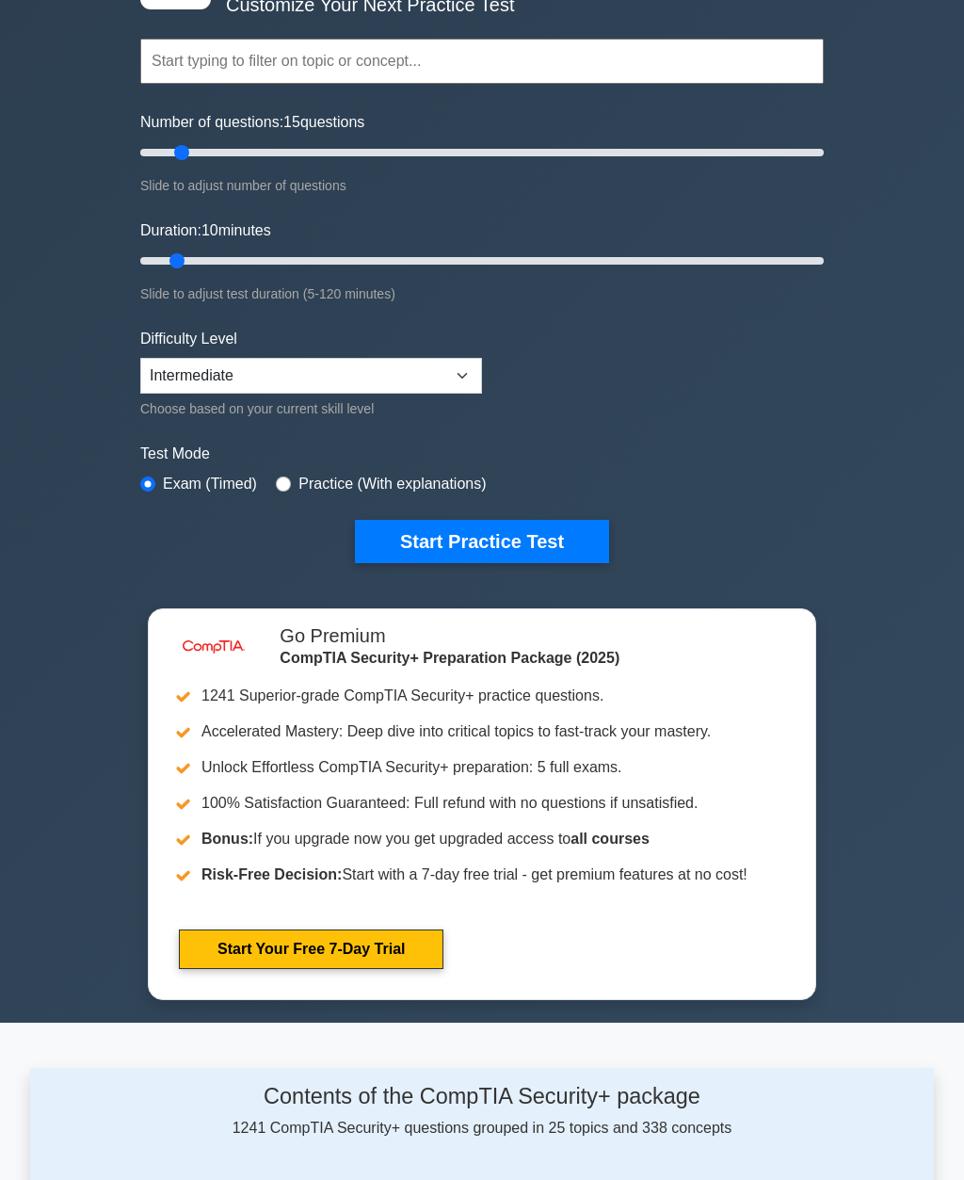
click at [422, 539] on button "Start Practice Test" at bounding box center [482, 541] width 254 height 43
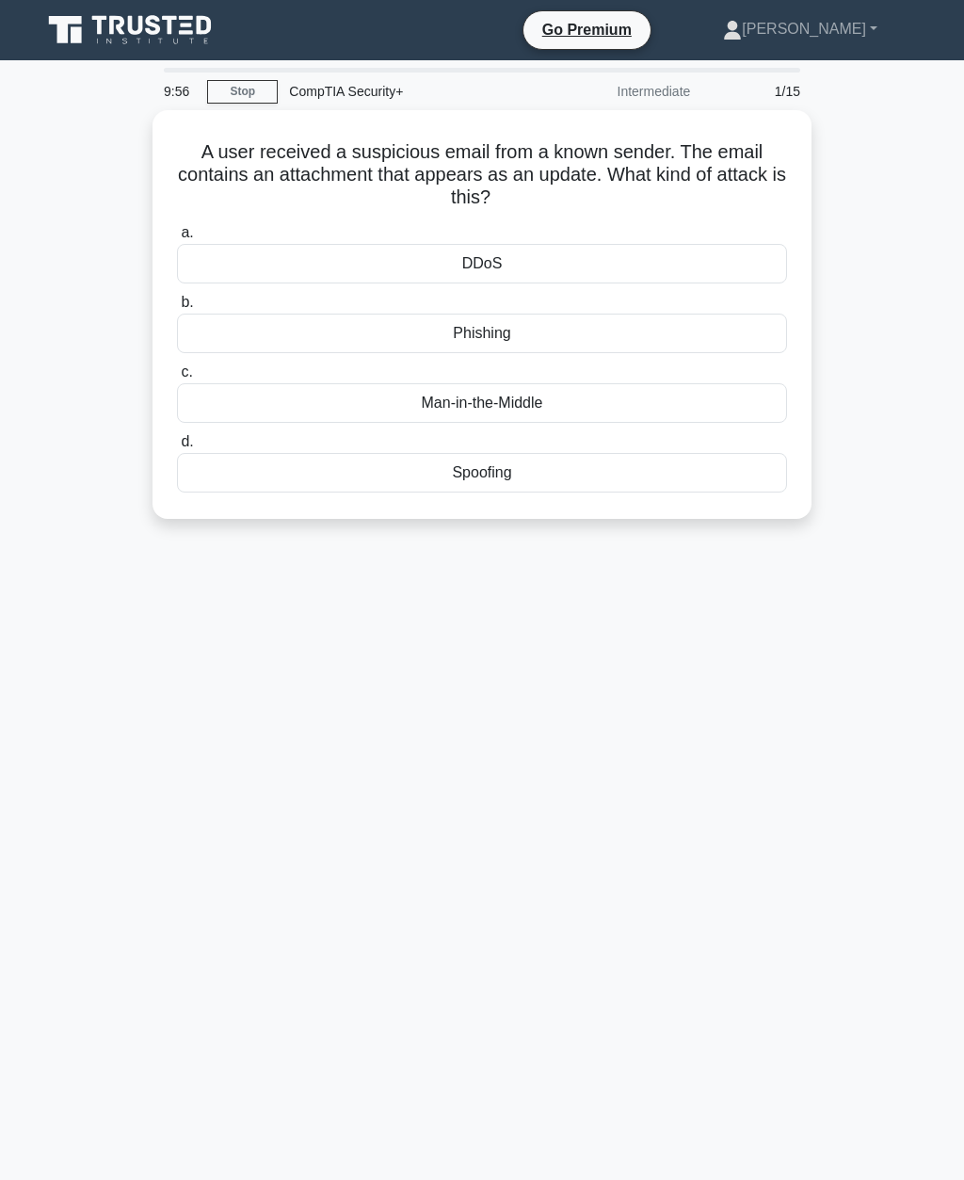
click at [247, 333] on div "Phishing" at bounding box center [482, 334] width 610 height 40
click at [177, 309] on input "b. [GEOGRAPHIC_DATA]" at bounding box center [177, 303] width 0 height 12
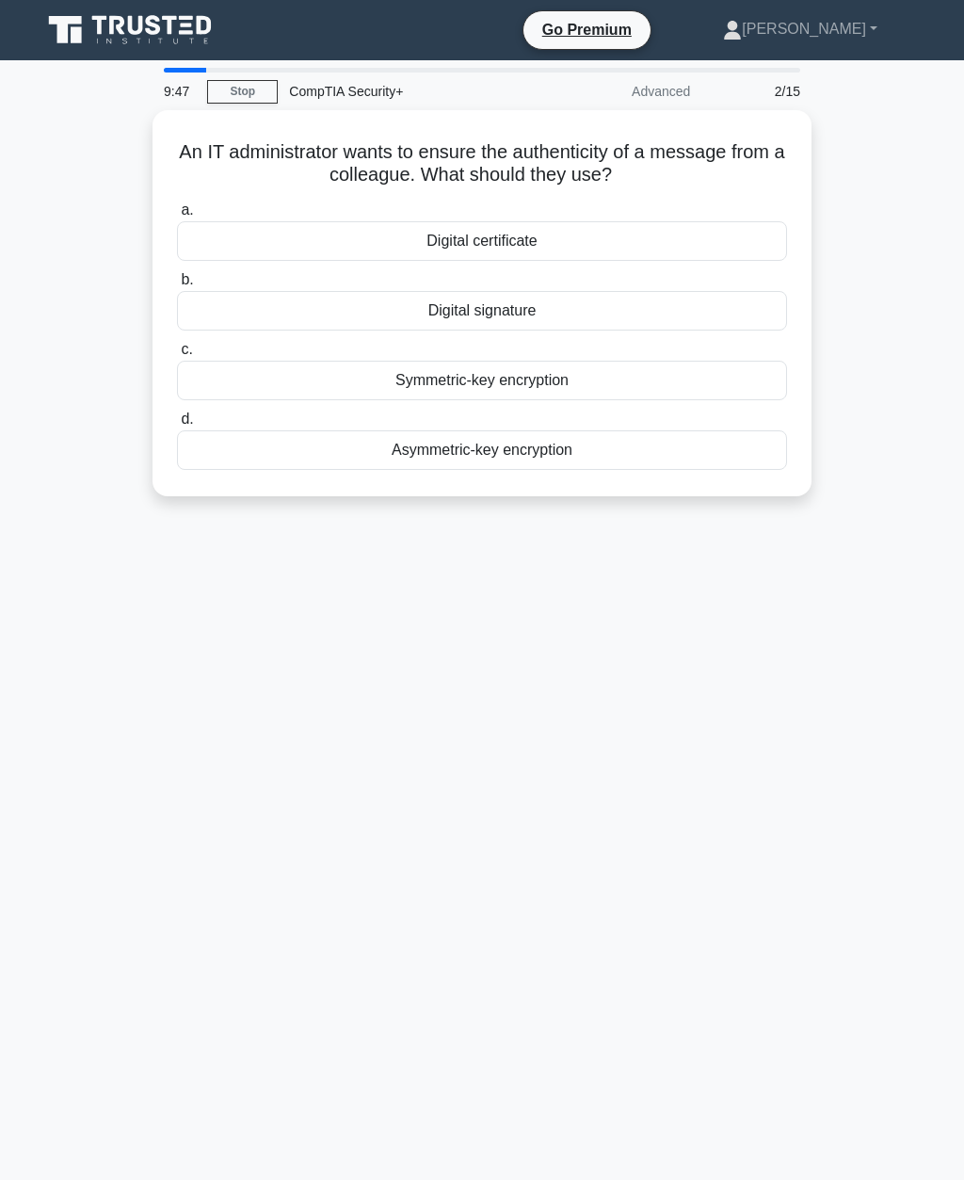
click at [270, 451] on div "Asymmetric-key encryption" at bounding box center [482, 450] width 610 height 40
click at [177, 426] on input "d. Asymmetric-key encryption" at bounding box center [177, 419] width 0 height 12
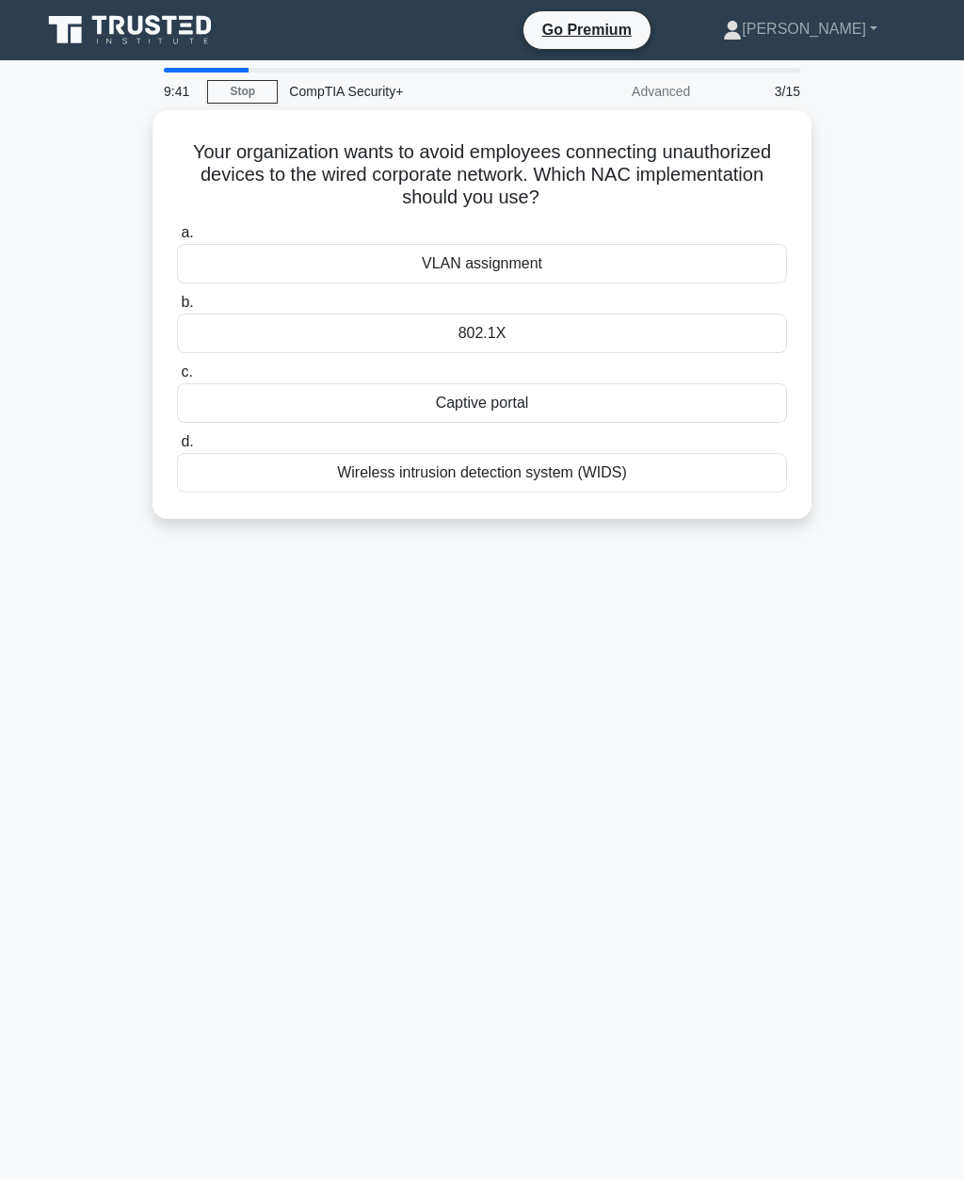
click at [256, 473] on div "Wireless intrusion detection system (WIDS)" at bounding box center [482, 473] width 610 height 40
click at [177, 448] on input "d. Wireless intrusion detection system (WIDS)" at bounding box center [177, 442] width 0 height 12
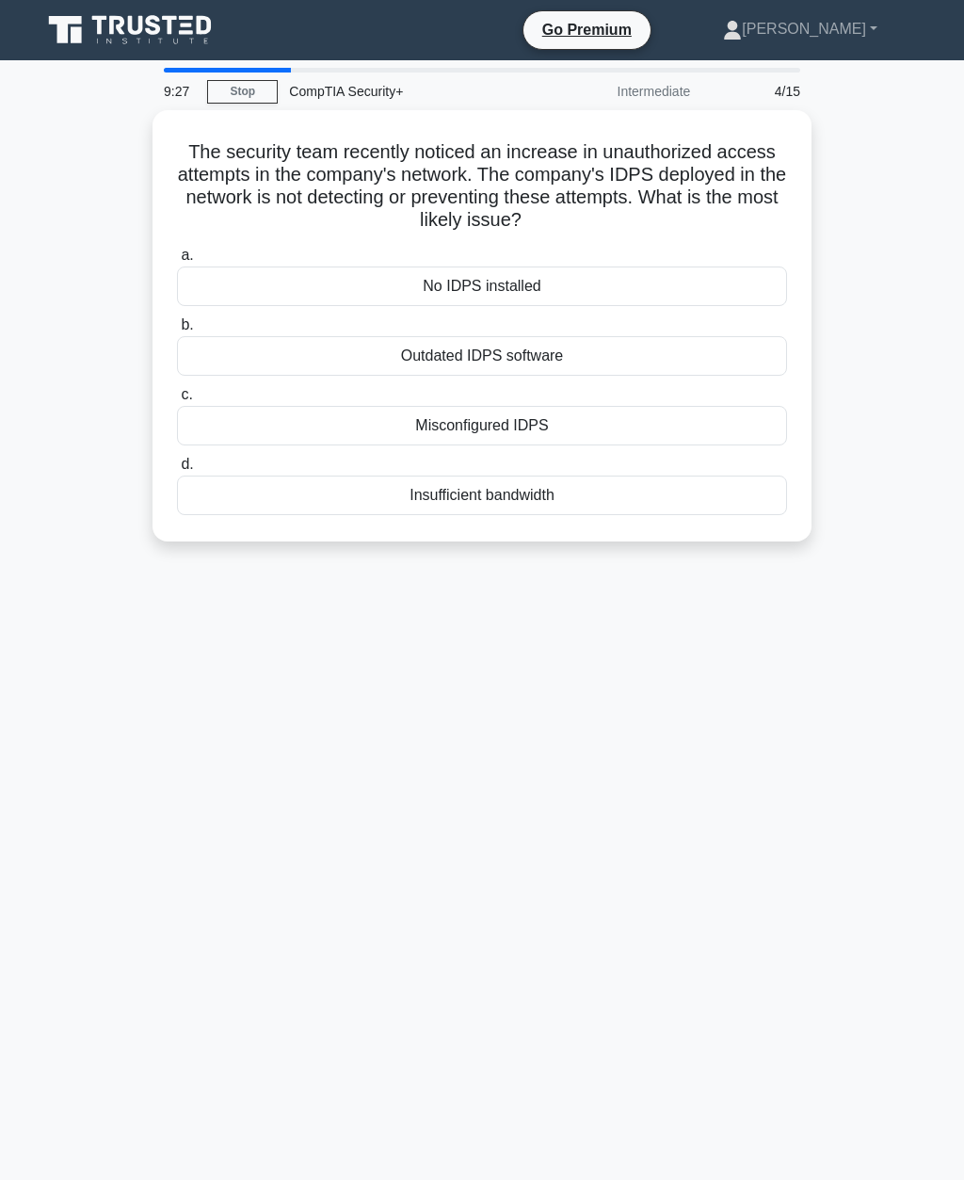
click at [272, 412] on div "Misconfigured IDPS" at bounding box center [482, 426] width 610 height 40
click at [177, 401] on input "c. Misconfigured IDPS" at bounding box center [177, 395] width 0 height 12
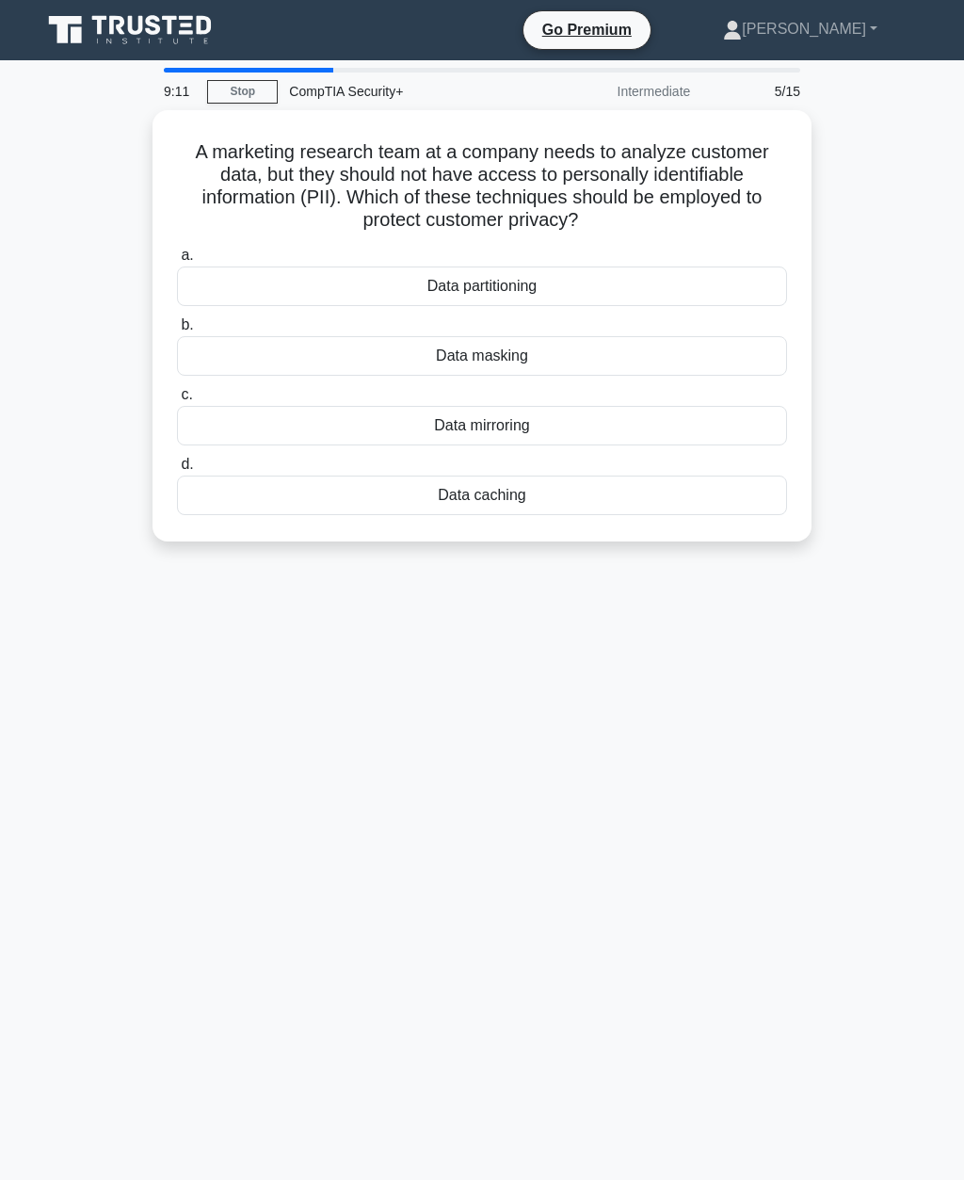
click at [661, 352] on div "Data masking" at bounding box center [482, 356] width 610 height 40
click at [177, 331] on input "b. Data masking" at bounding box center [177, 325] width 0 height 12
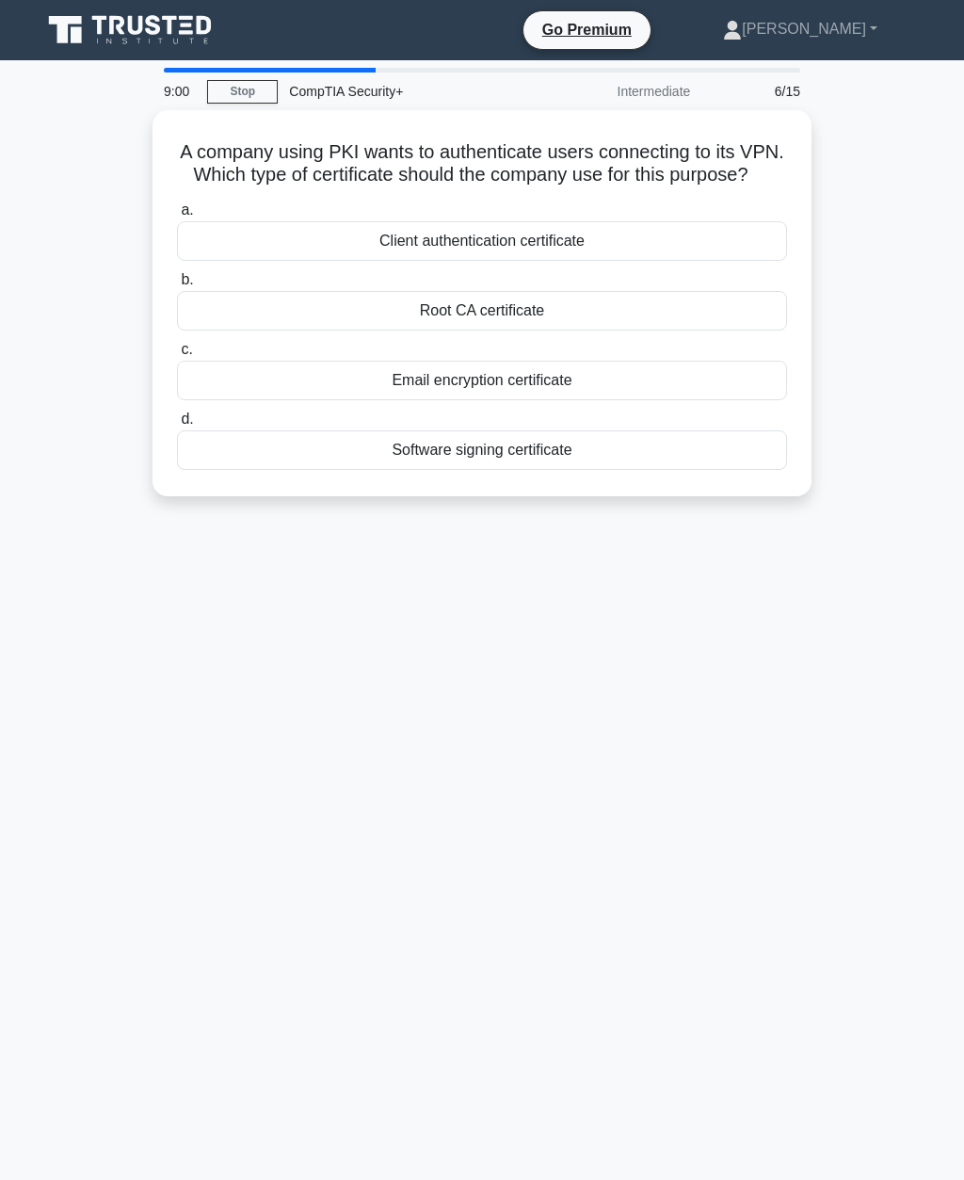
click at [546, 331] on div "Root CA certificate" at bounding box center [482, 311] width 610 height 40
click at [177, 286] on input "b. Root CA certificate" at bounding box center [177, 280] width 0 height 12
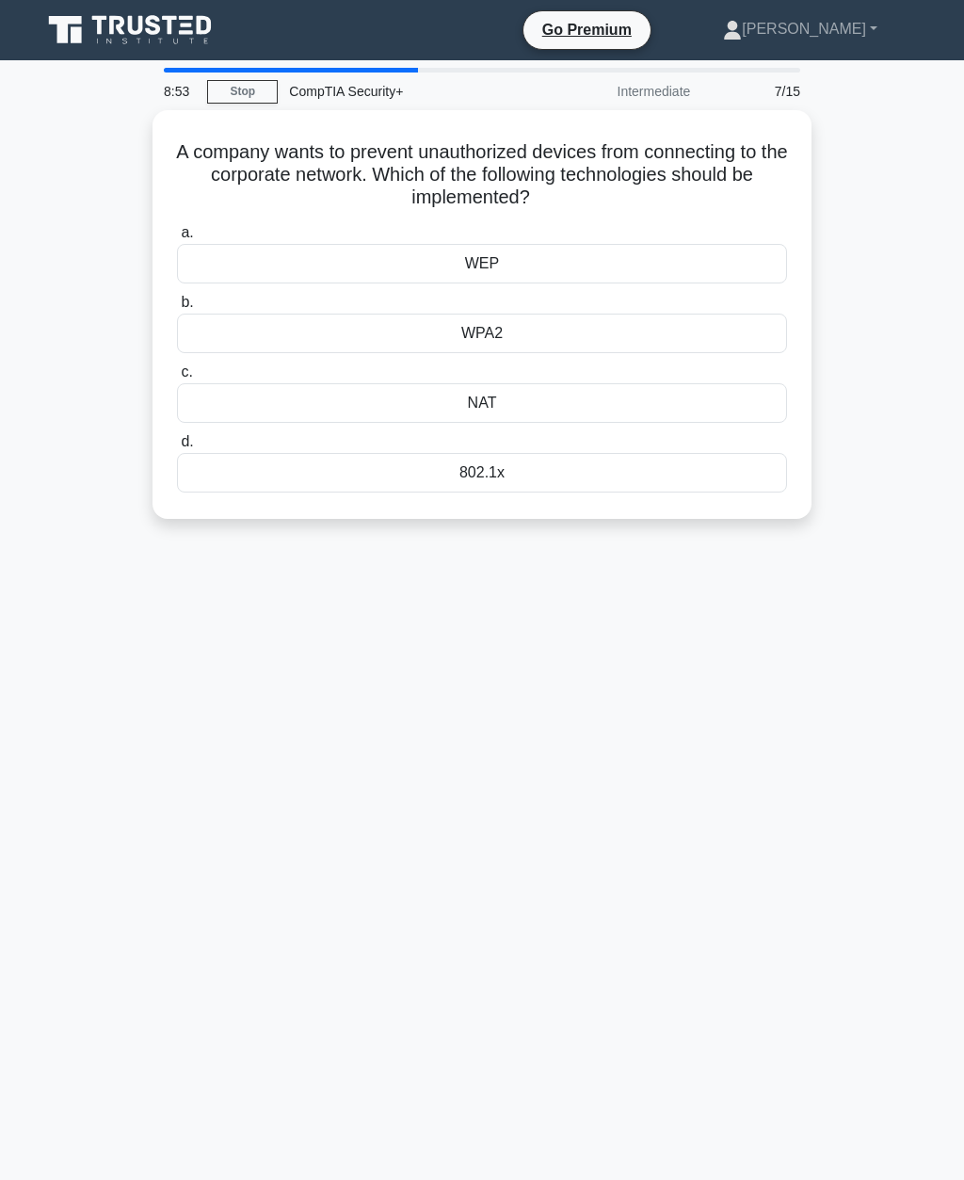
click at [599, 361] on label "c. NAT" at bounding box center [482, 392] width 610 height 62
click at [177, 366] on input "c. NAT" at bounding box center [177, 372] width 0 height 12
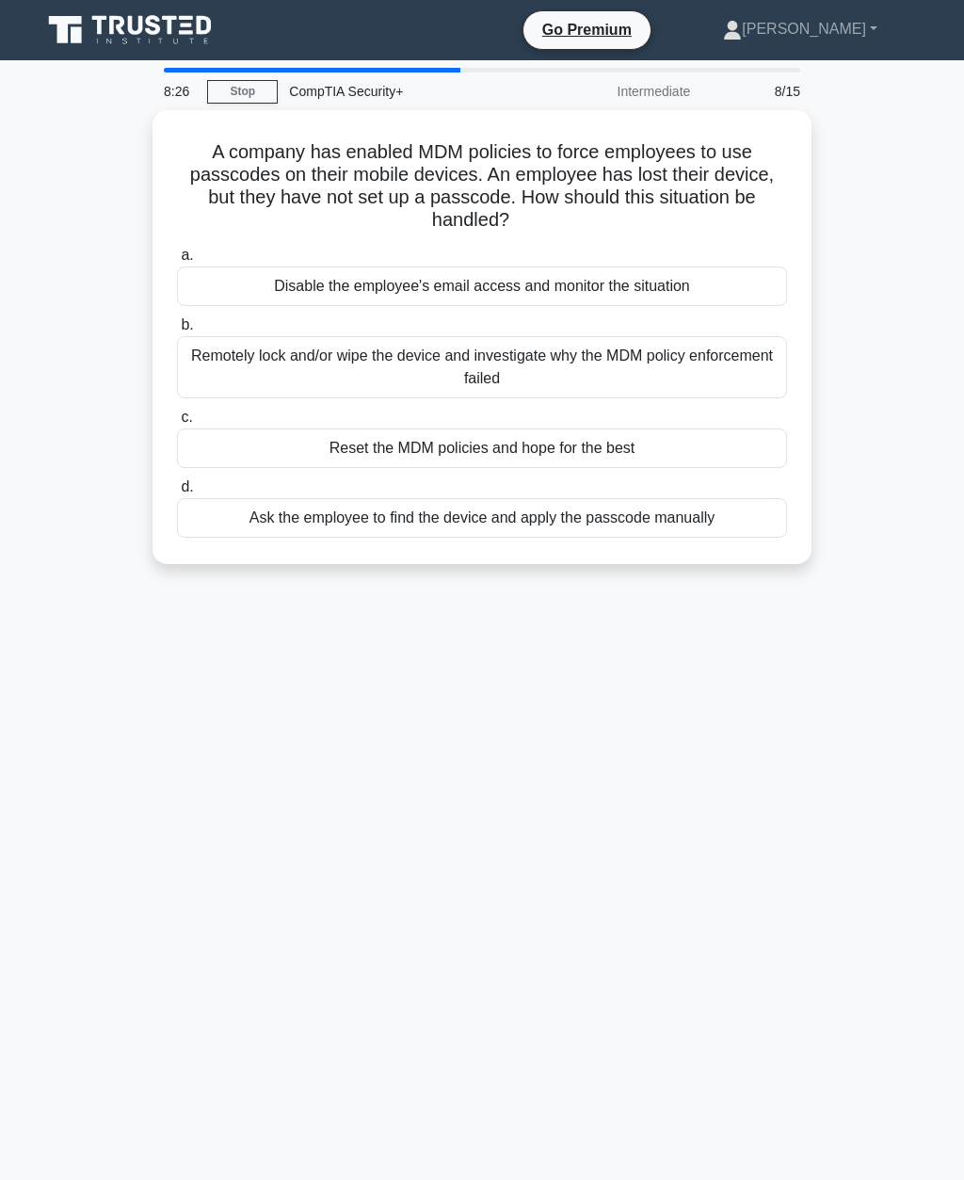
click at [556, 362] on div "Remotely lock and/or wipe the device and investigate why the MDM policy enforce…" at bounding box center [482, 367] width 610 height 62
click at [177, 331] on input "b. Remotely lock and/or wipe the device and investigate why the MDM policy enfo…" at bounding box center [177, 325] width 0 height 12
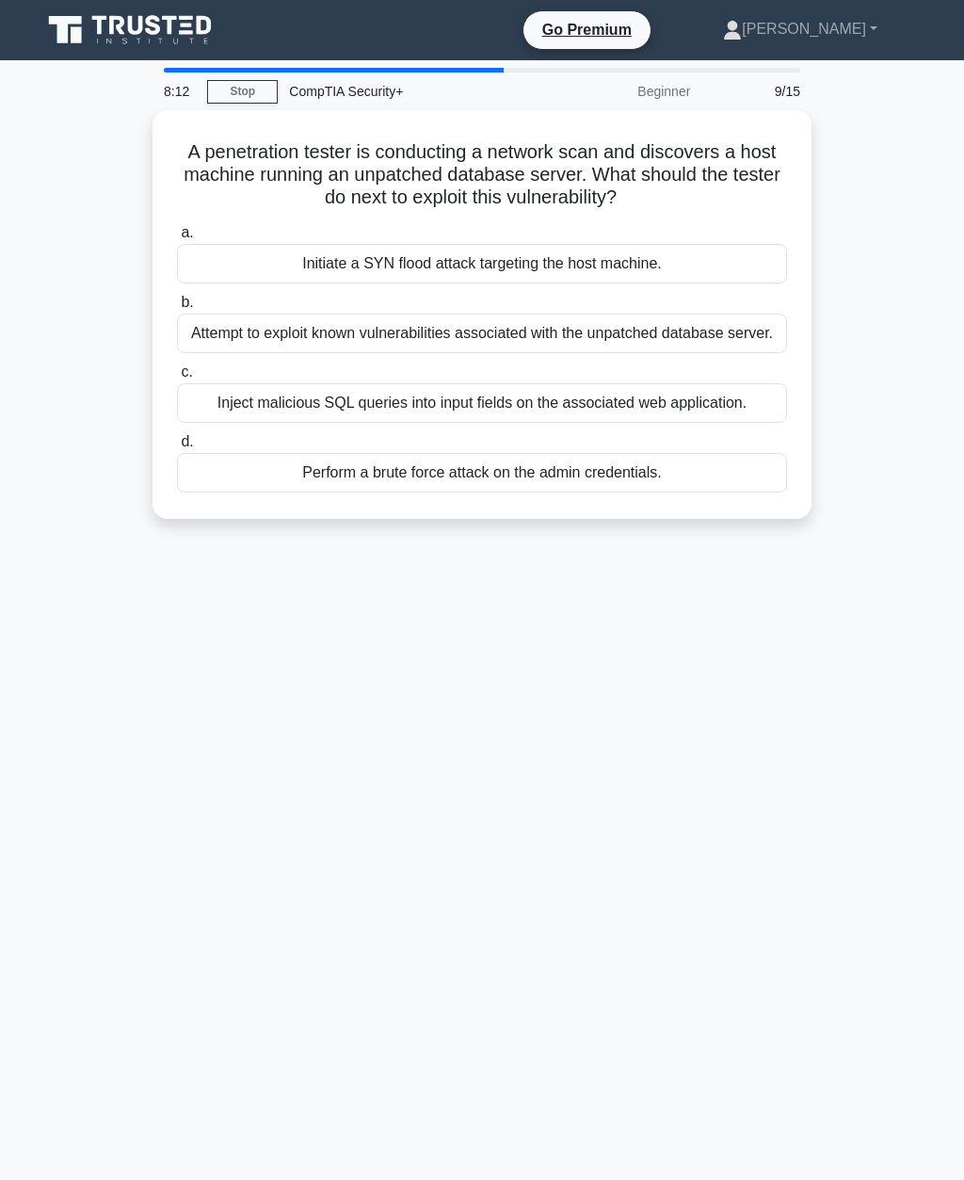
click at [520, 492] on div "Perform a brute force attack on the admin credentials." at bounding box center [482, 473] width 610 height 40
click at [177, 448] on input "d. Perform a brute force attack on the admin credentials." at bounding box center [177, 442] width 0 height 12
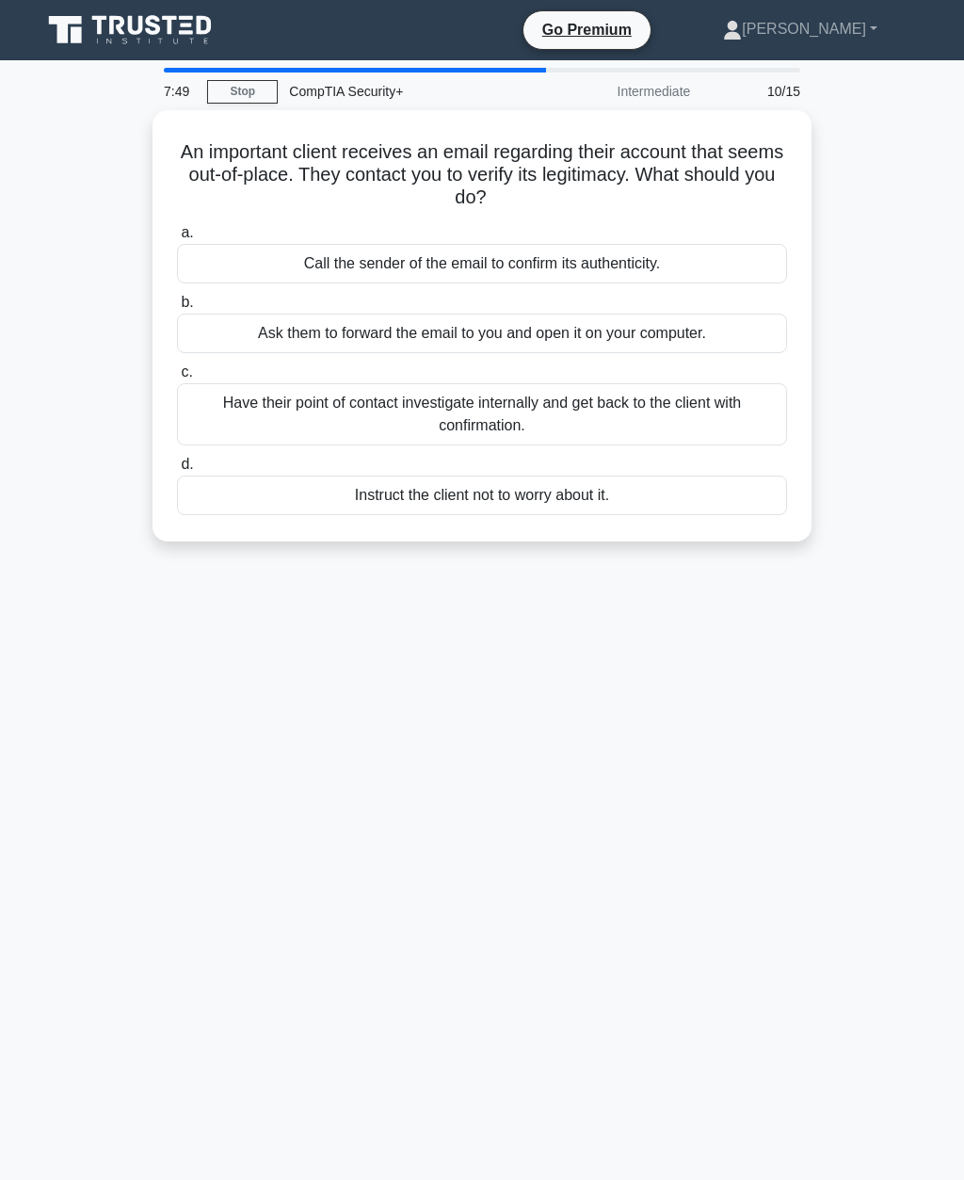
click at [479, 400] on div "Have their point of contact investigate internally and get back to the client w…" at bounding box center [482, 414] width 610 height 62
click at [177, 379] on input "c. Have their point of contact investigate internally and get back to the clien…" at bounding box center [177, 372] width 0 height 12
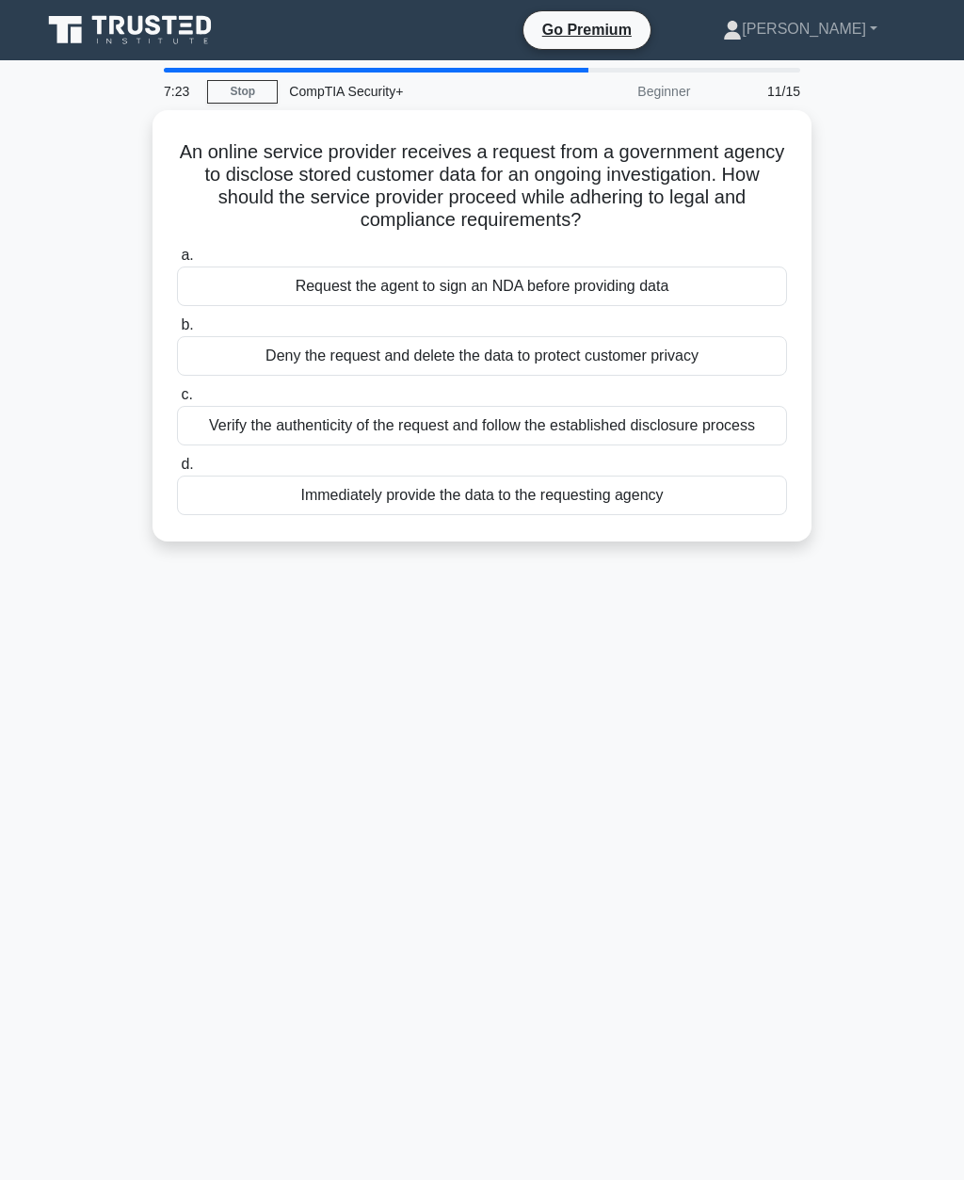
click at [436, 445] on div "Verify the authenticity of the request and follow the established disclosure pr…" at bounding box center [482, 426] width 610 height 40
click at [177, 401] on input "c. Verify the authenticity of the request and follow the established disclosure…" at bounding box center [177, 395] width 0 height 12
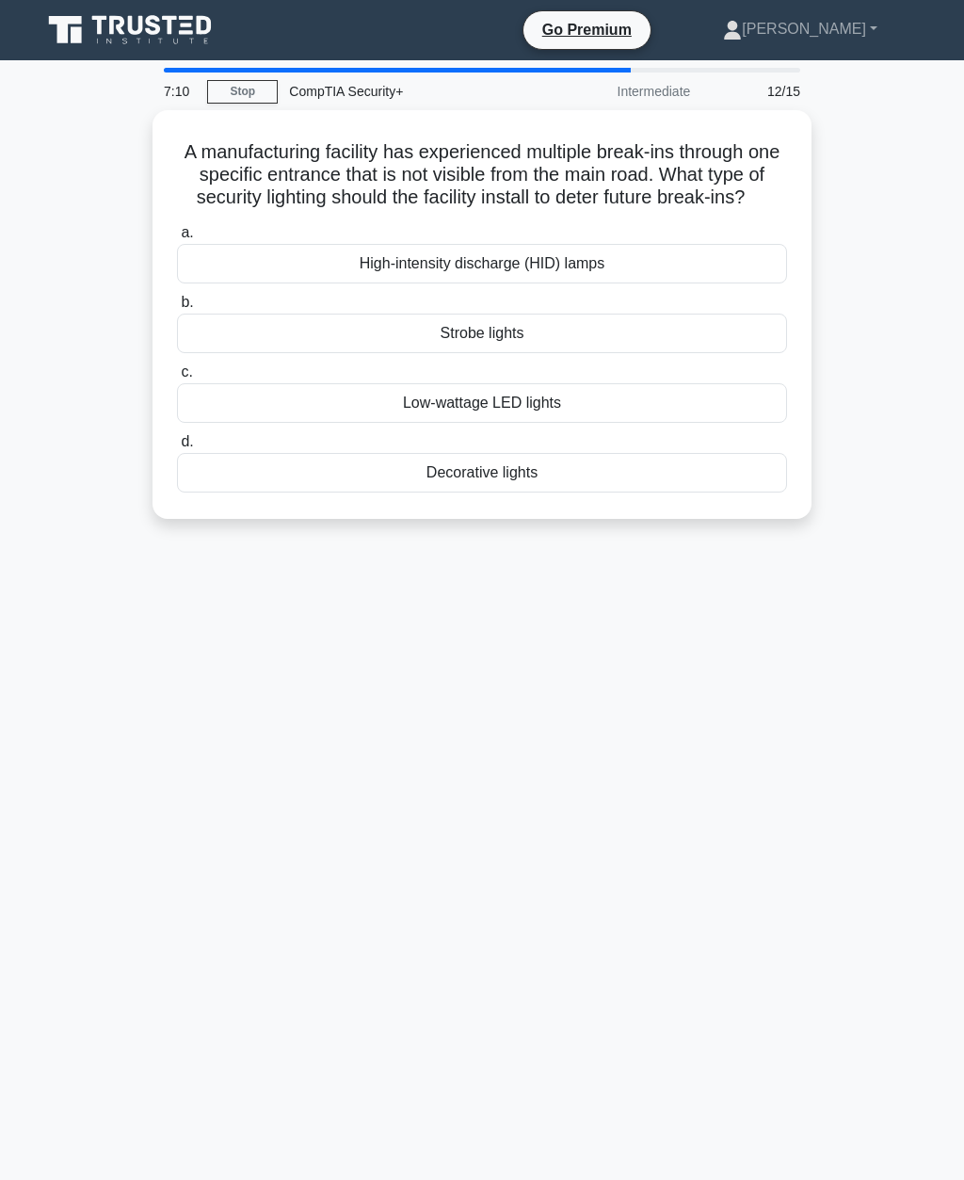
click at [345, 353] on div "Strobe lights" at bounding box center [482, 334] width 610 height 40
click at [177, 309] on input "b. Strobe lights" at bounding box center [177, 303] width 0 height 12
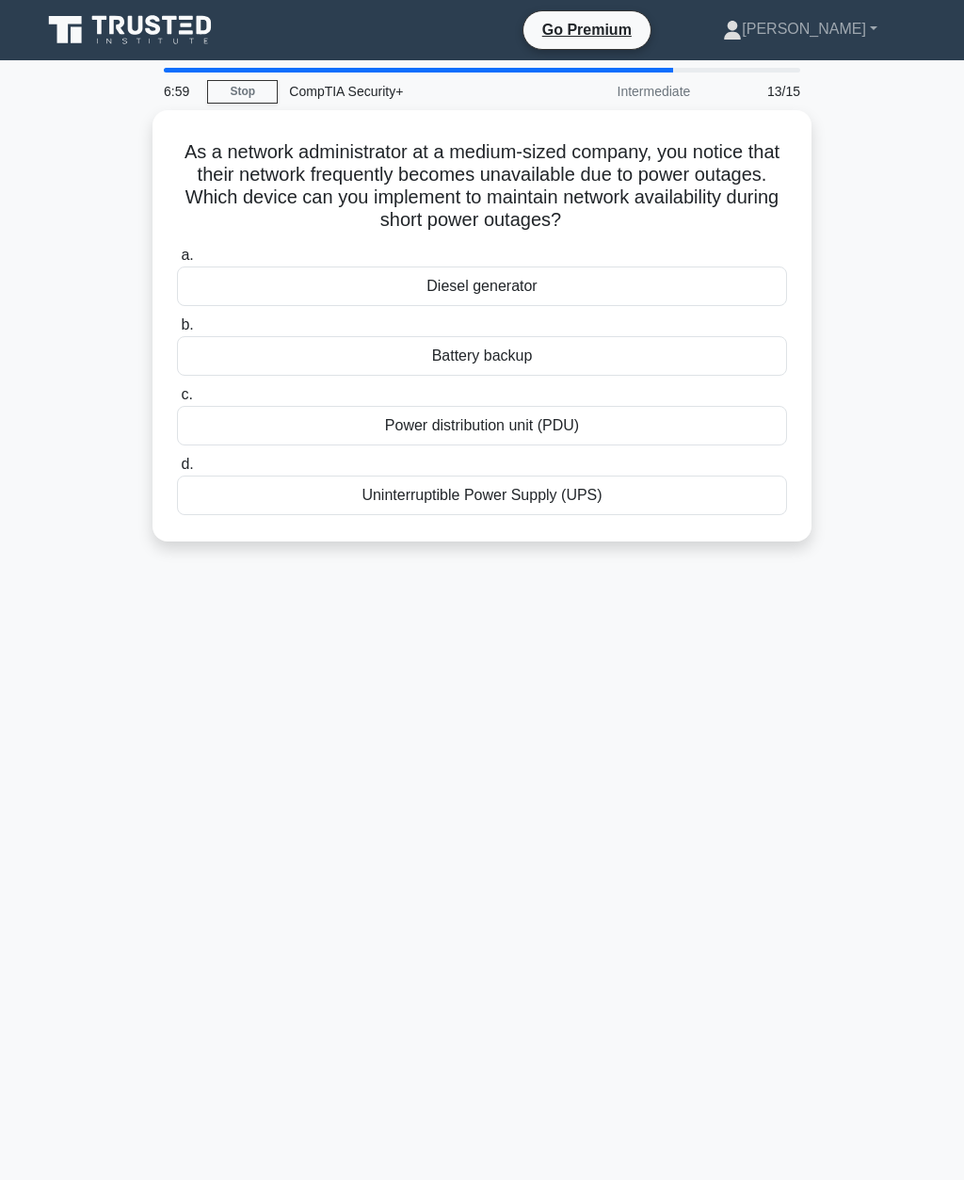
click at [379, 508] on div "Uninterruptible Power Supply (UPS)" at bounding box center [482, 496] width 610 height 40
click at [177, 471] on input "d. Uninterruptible Power Supply (UPS)" at bounding box center [177, 465] width 0 height 12
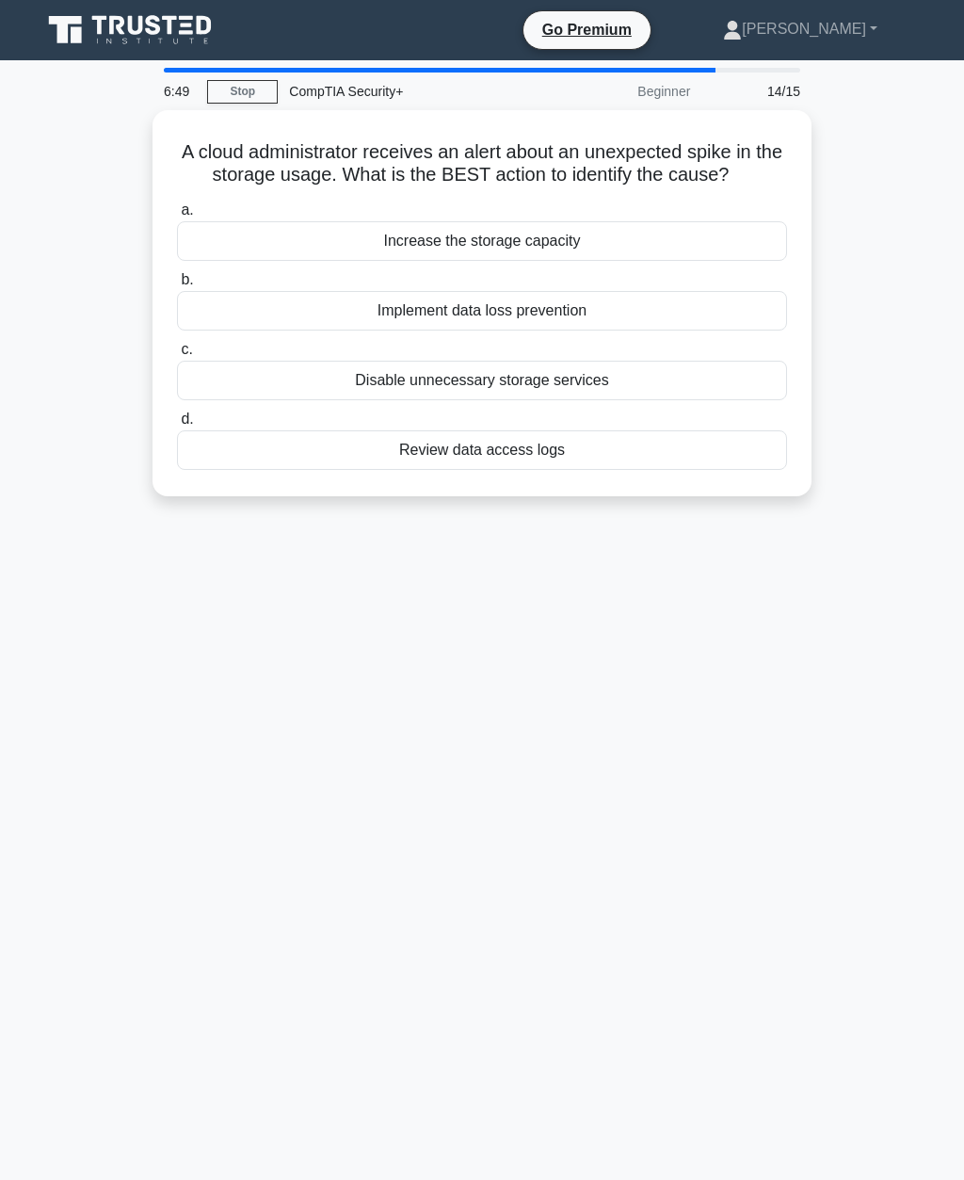
click at [451, 470] on div "Review data access logs" at bounding box center [482, 450] width 610 height 40
click at [177, 426] on input "d. Review data access logs" at bounding box center [177, 419] width 0 height 12
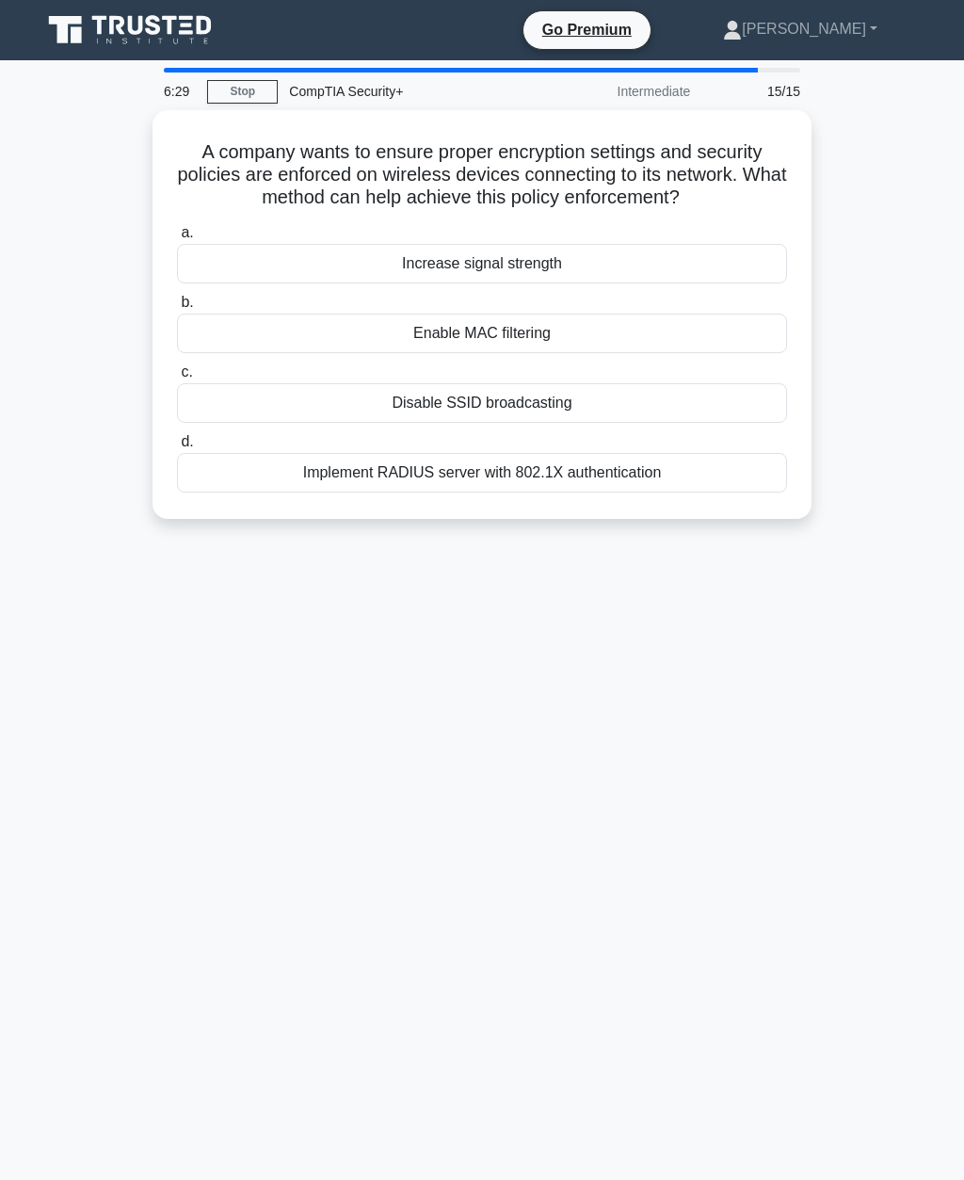
click at [611, 492] on div "Implement RADIUS server with 802.1X authentication" at bounding box center [482, 473] width 610 height 40
click at [177, 448] on input "d. Implement RADIUS server with 802.1X authentication" at bounding box center [177, 442] width 0 height 12
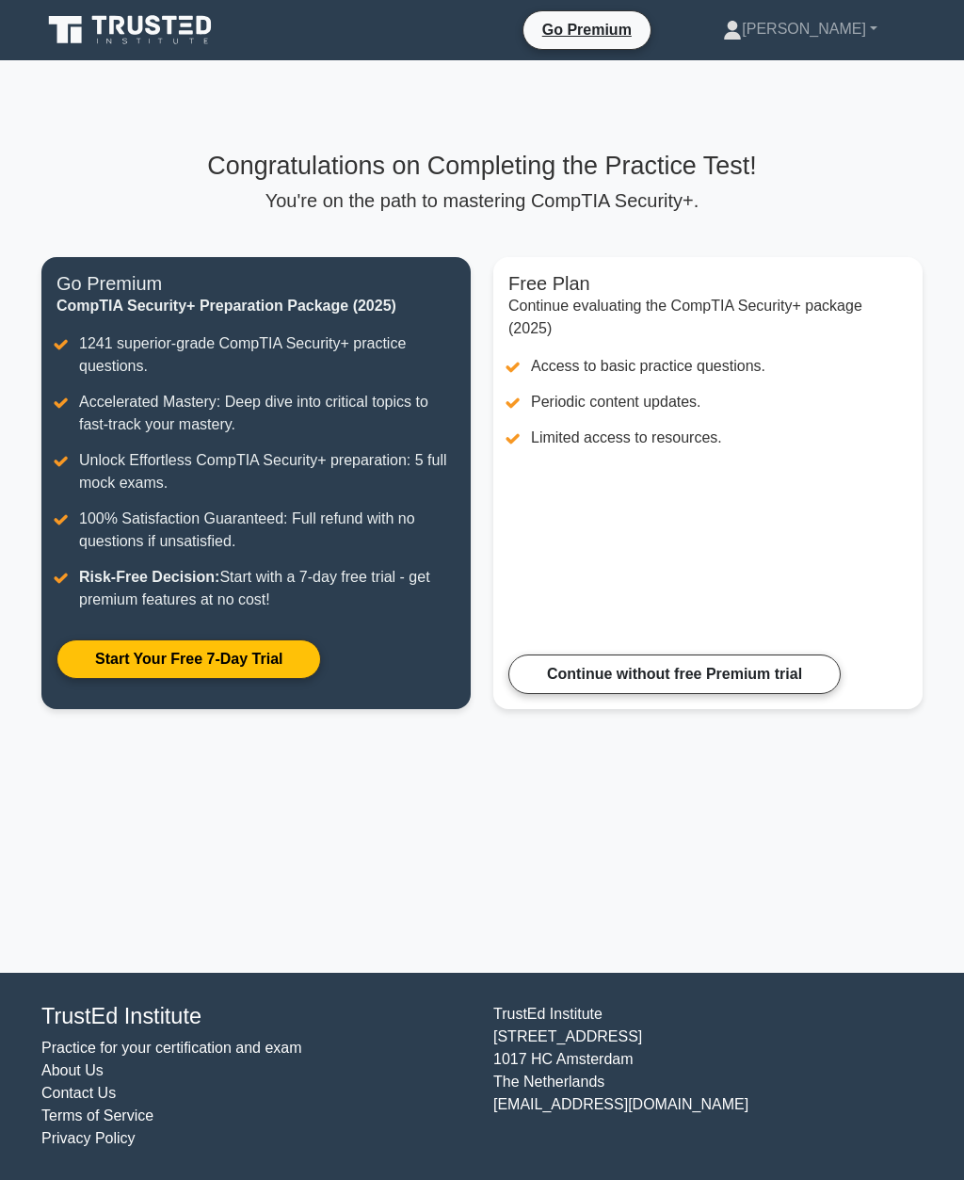
click at [582, 694] on link "Continue without free Premium trial" at bounding box center [674, 674] width 332 height 40
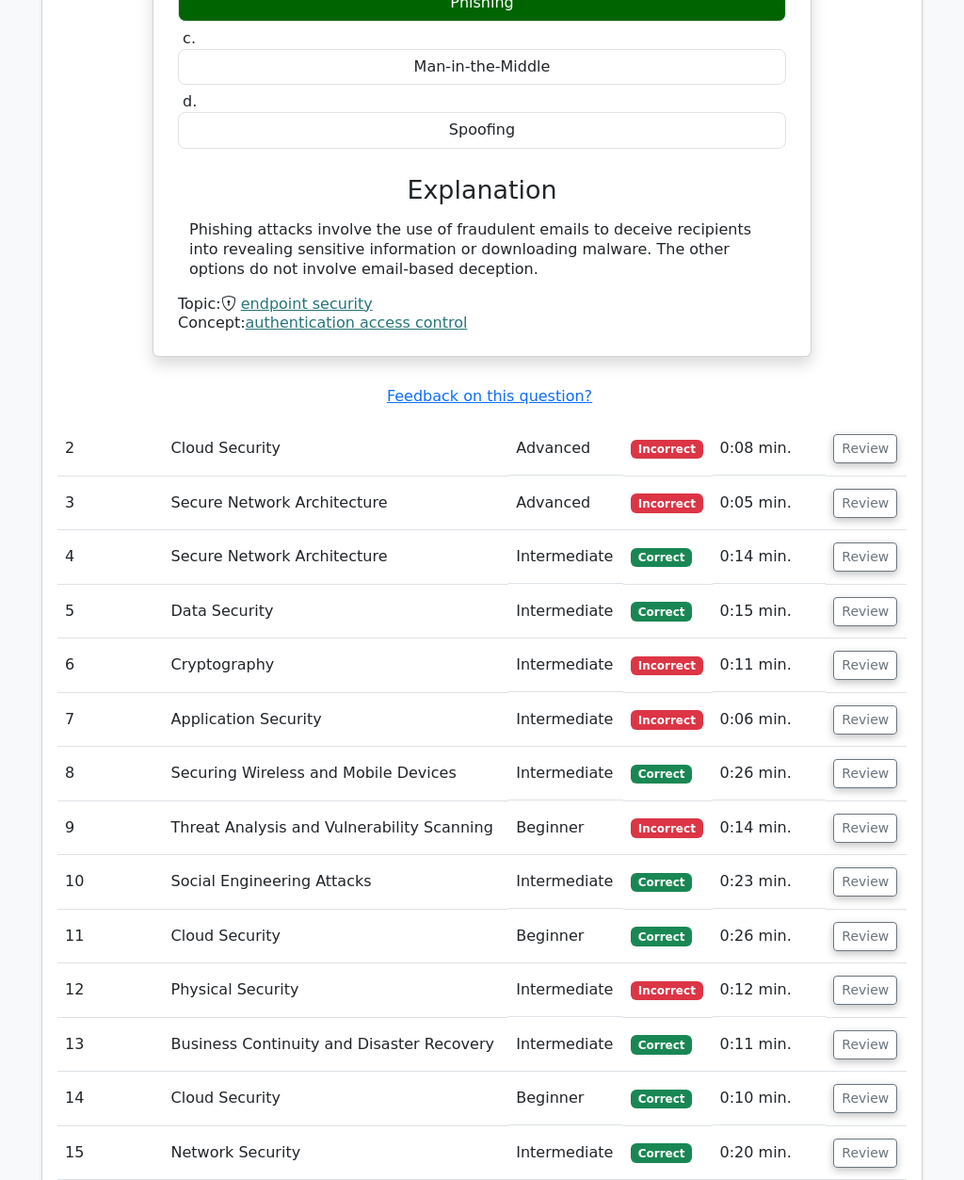
scroll to position [2107, 0]
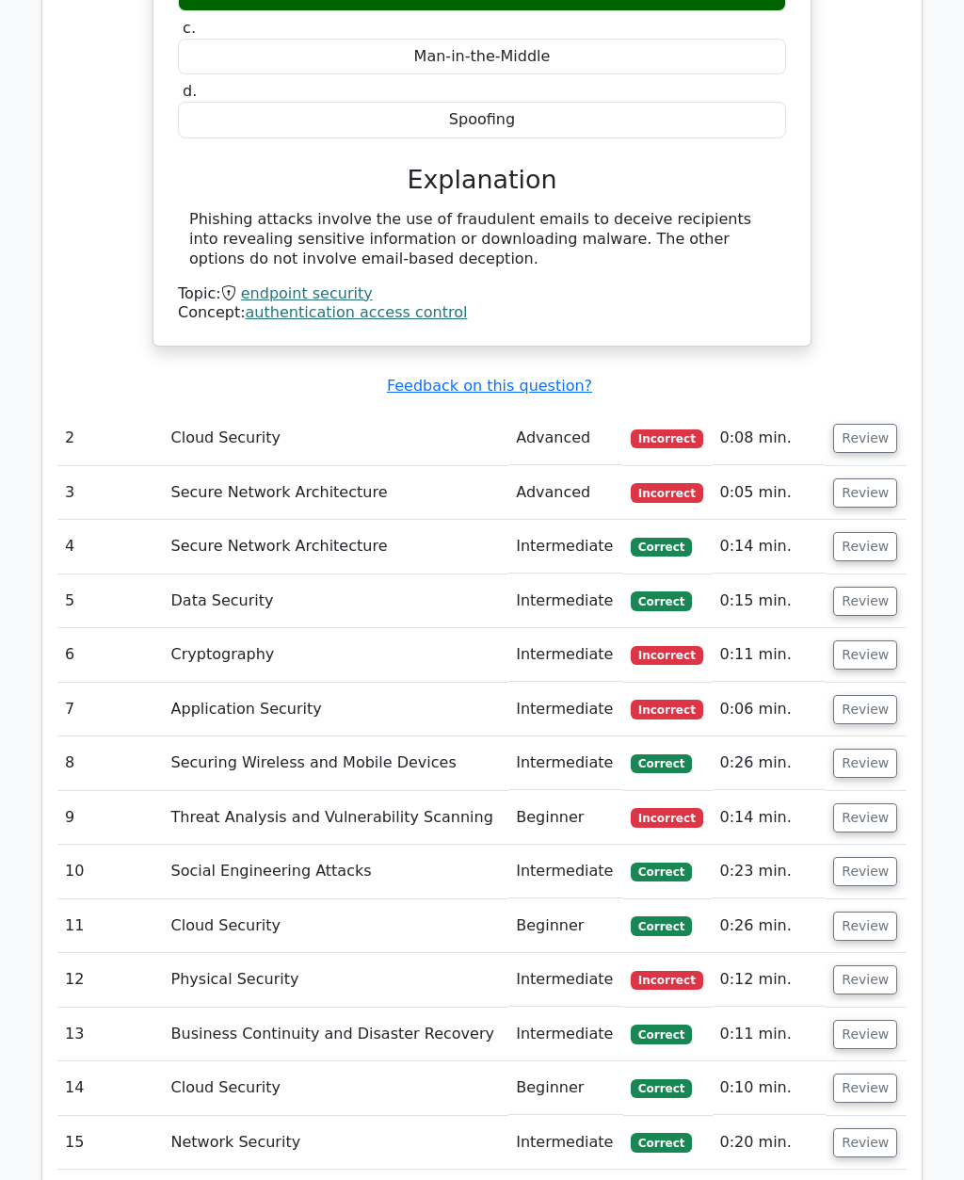
click at [859, 425] on button "Review" at bounding box center [865, 439] width 64 height 29
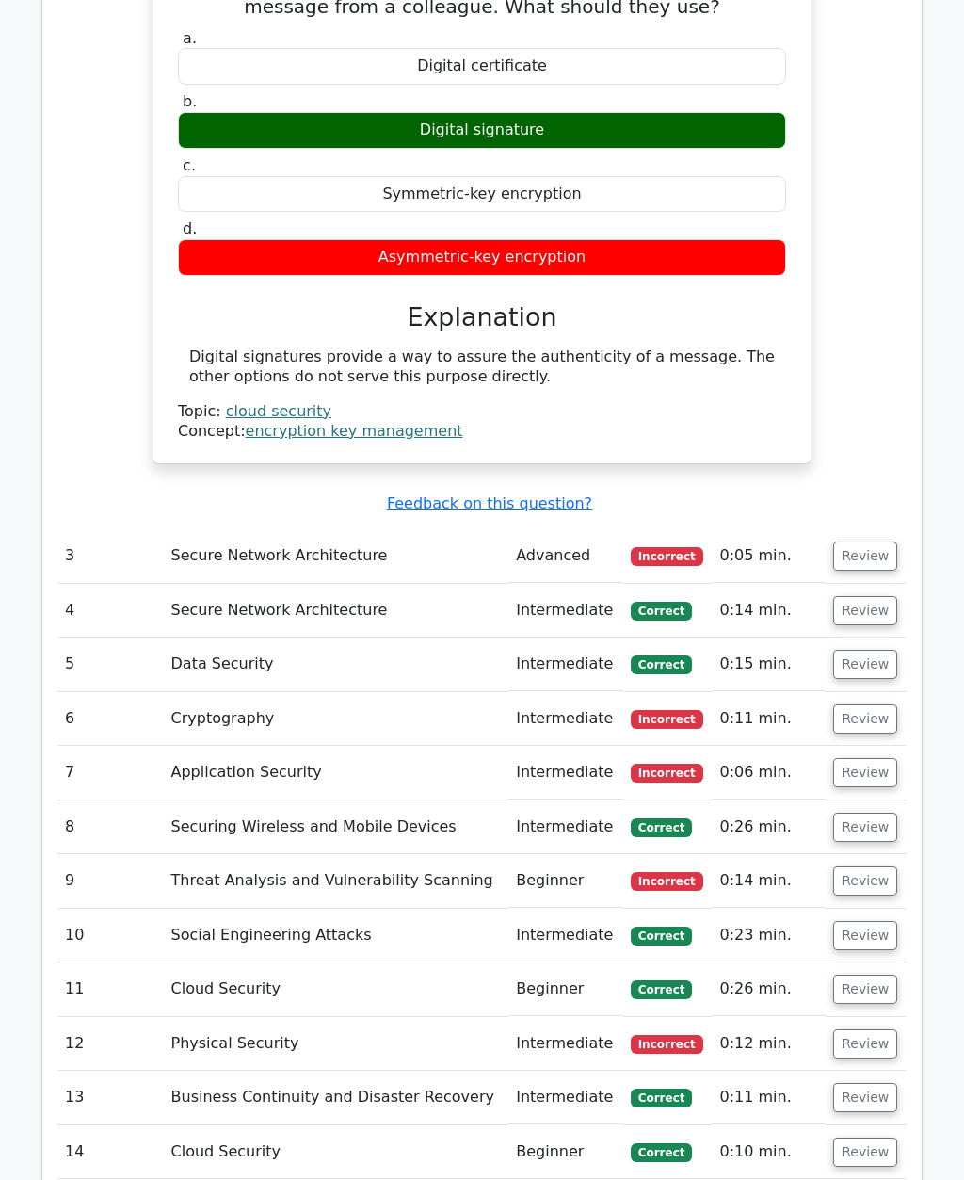
scroll to position [2633, 0]
click at [870, 541] on button "Review" at bounding box center [865, 555] width 64 height 29
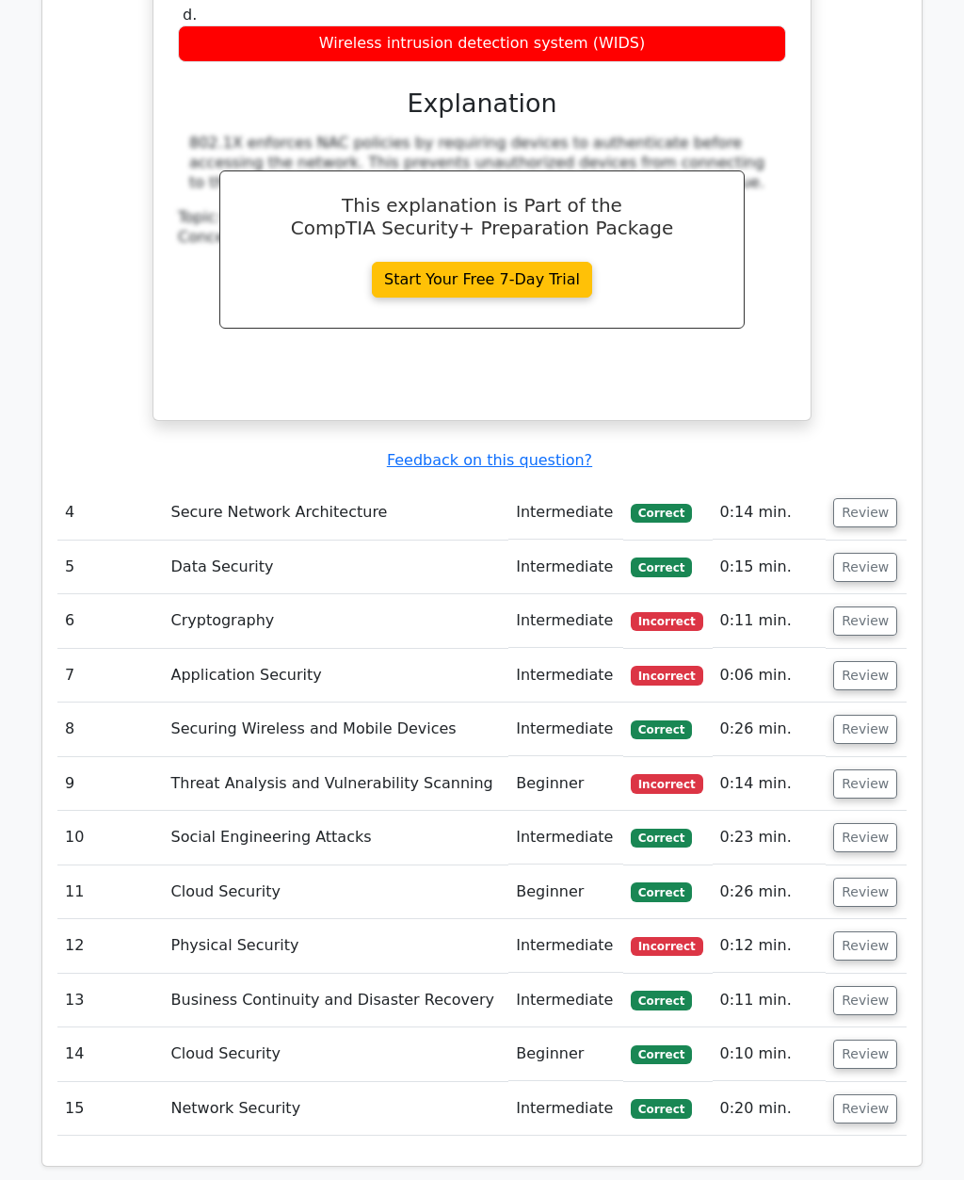
scroll to position [3511, 0]
click at [858, 606] on button "Review" at bounding box center [865, 620] width 64 height 29
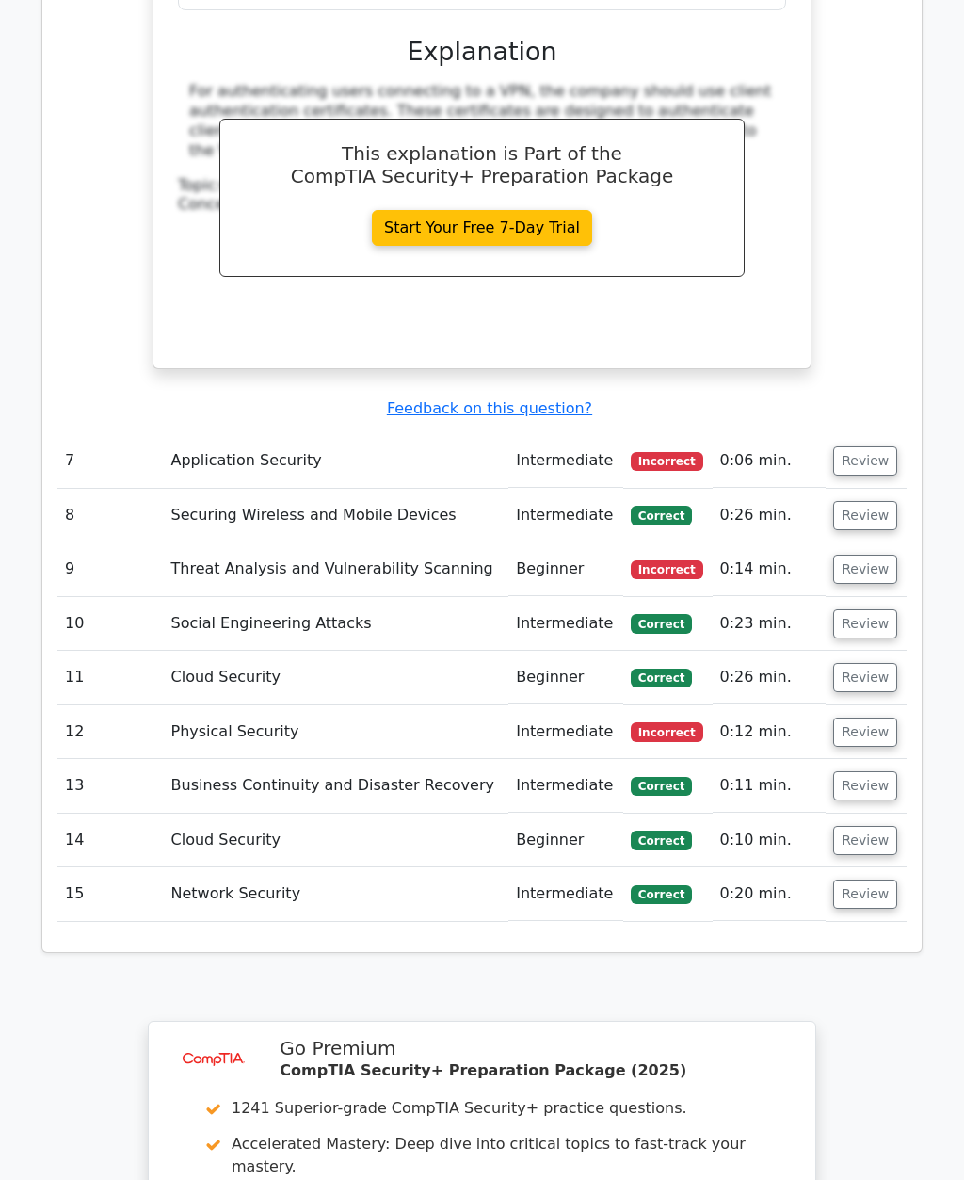
scroll to position [4507, 0]
click at [847, 446] on button "Review" at bounding box center [865, 460] width 64 height 29
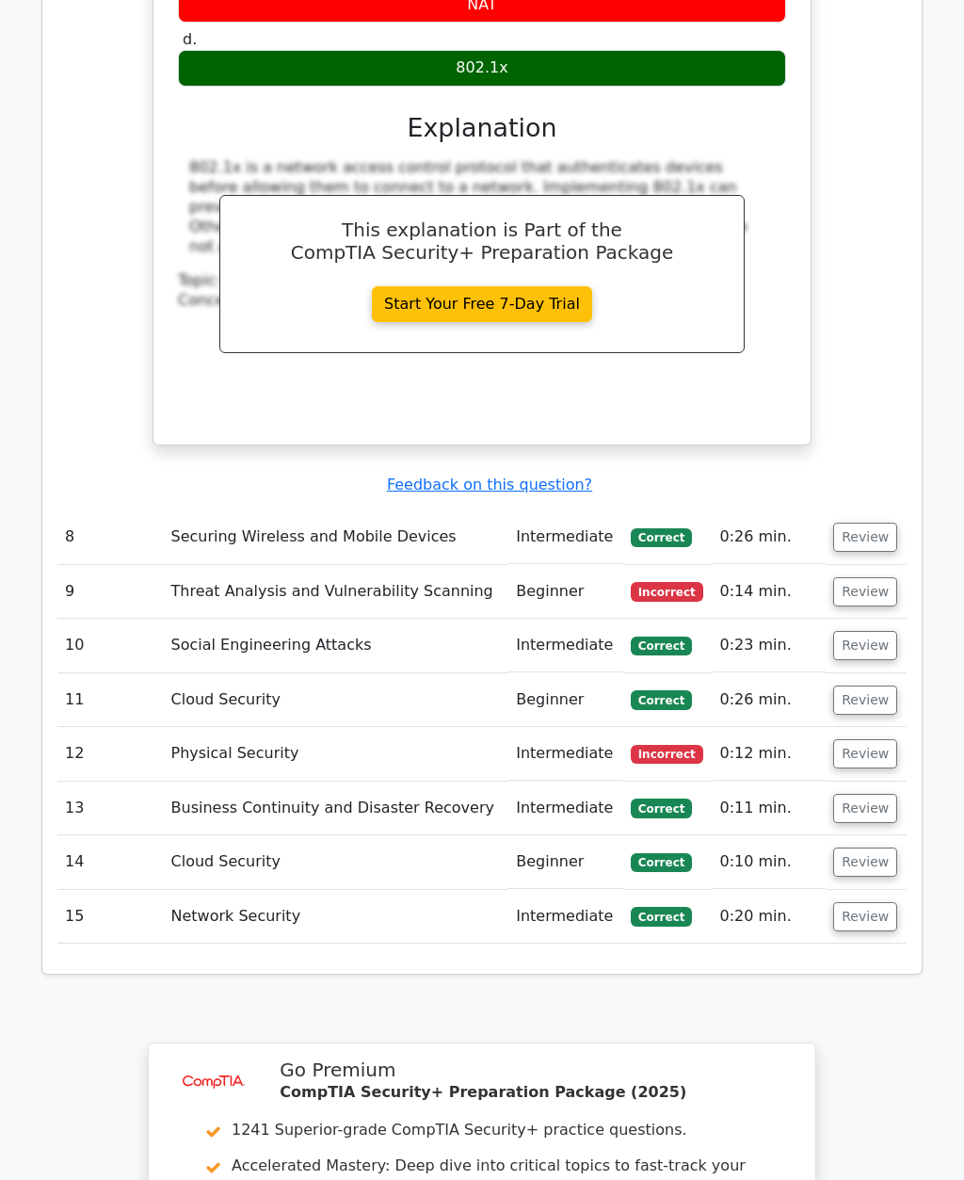
scroll to position [5306, 0]
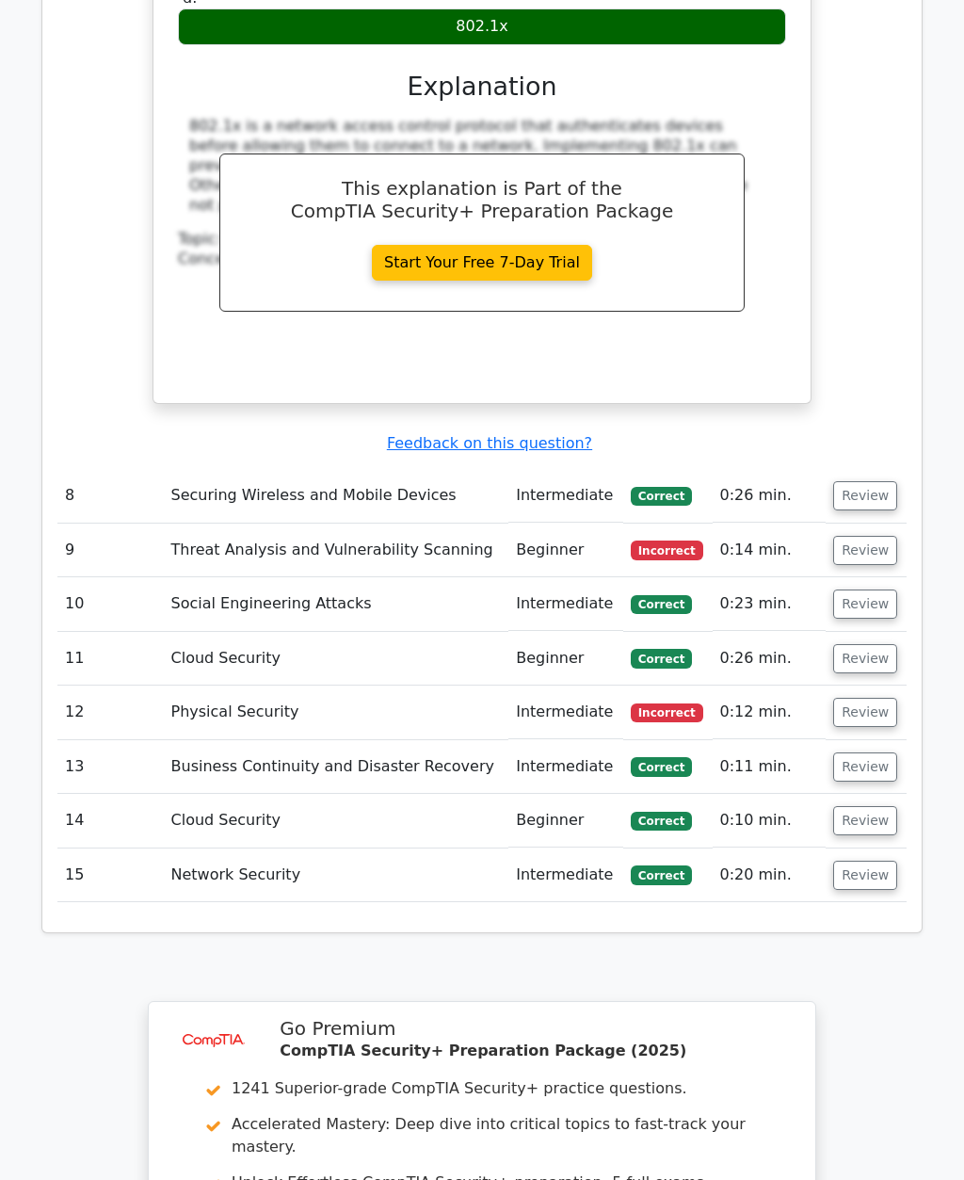
click at [863, 537] on button "Review" at bounding box center [865, 551] width 64 height 29
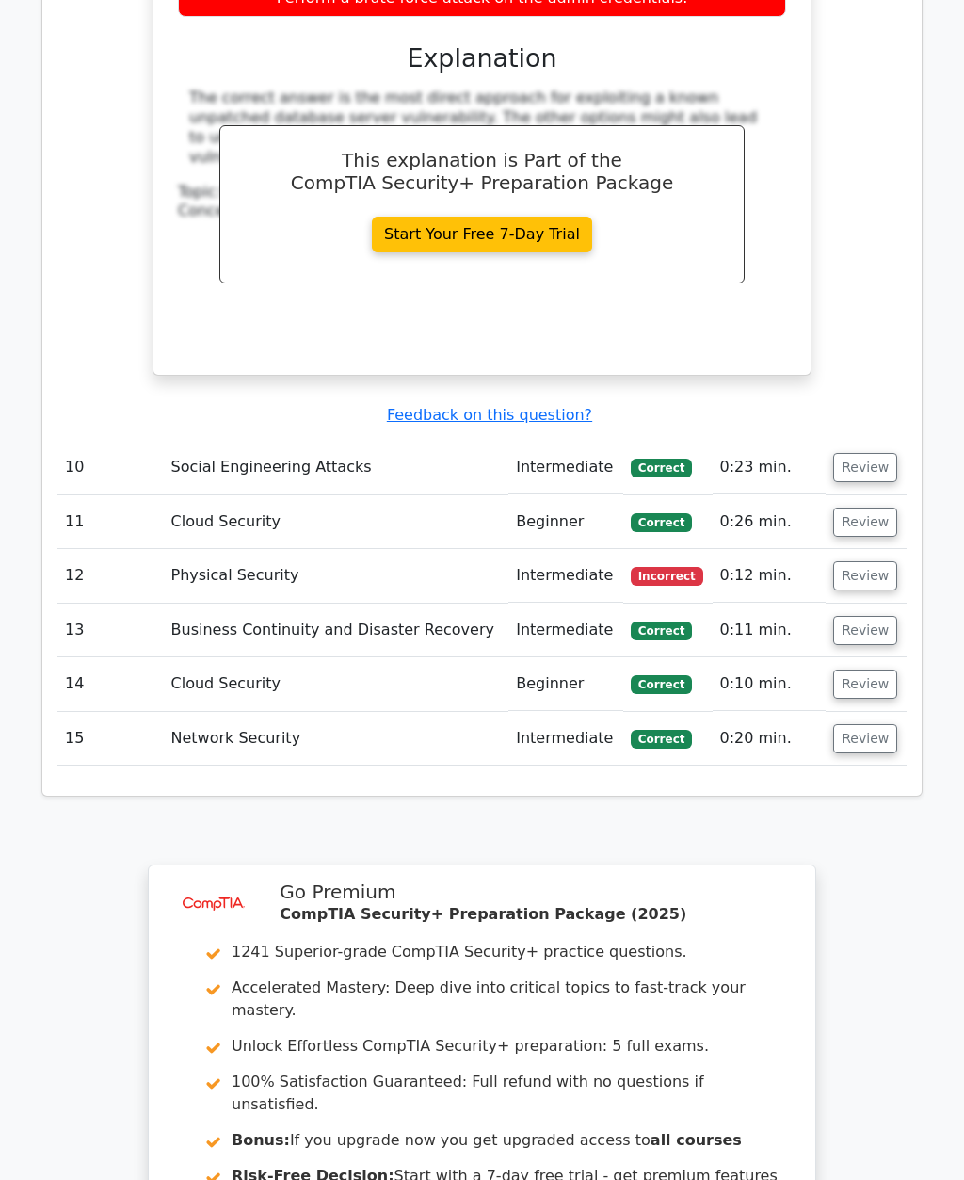
scroll to position [6261, 0]
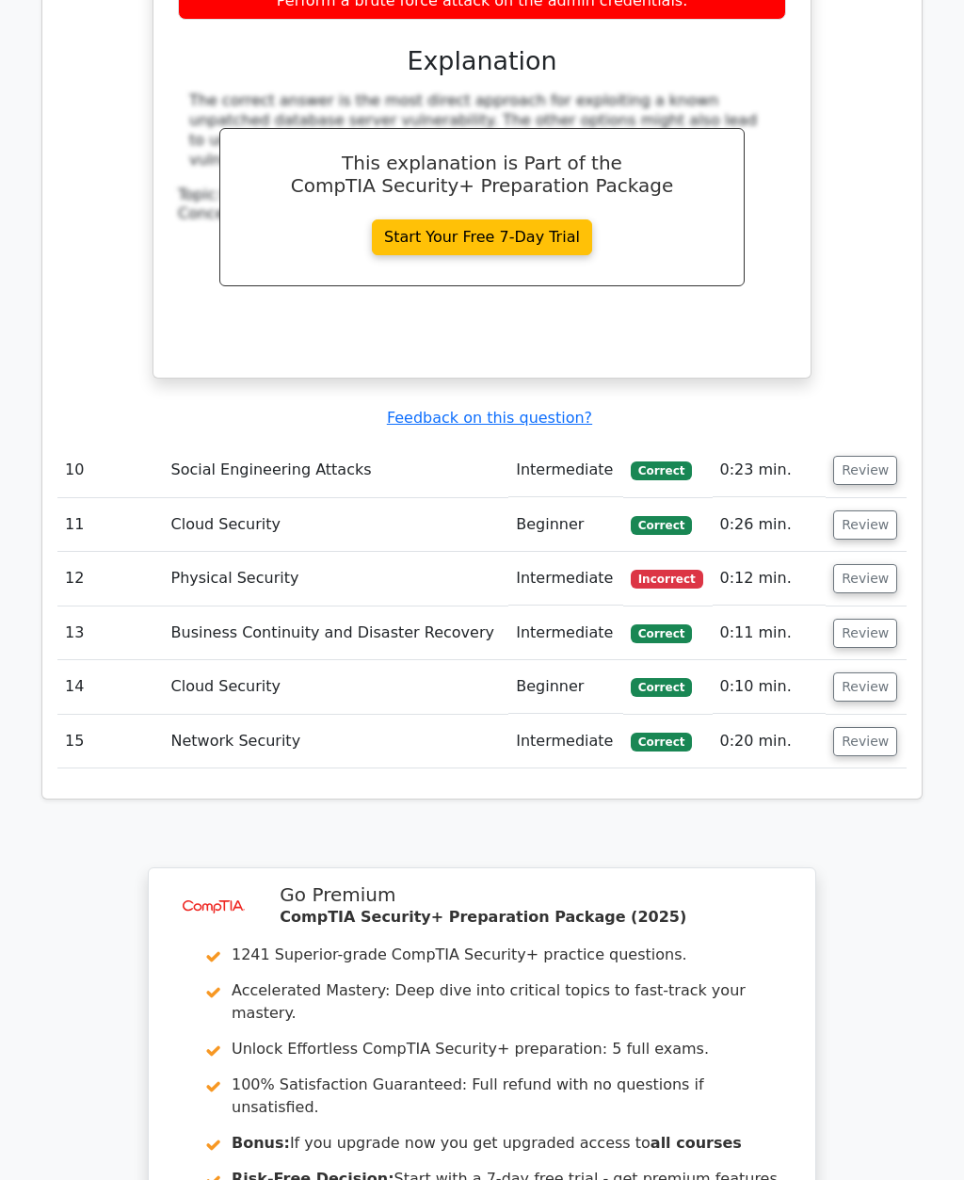
click at [857, 564] on button "Review" at bounding box center [865, 578] width 64 height 29
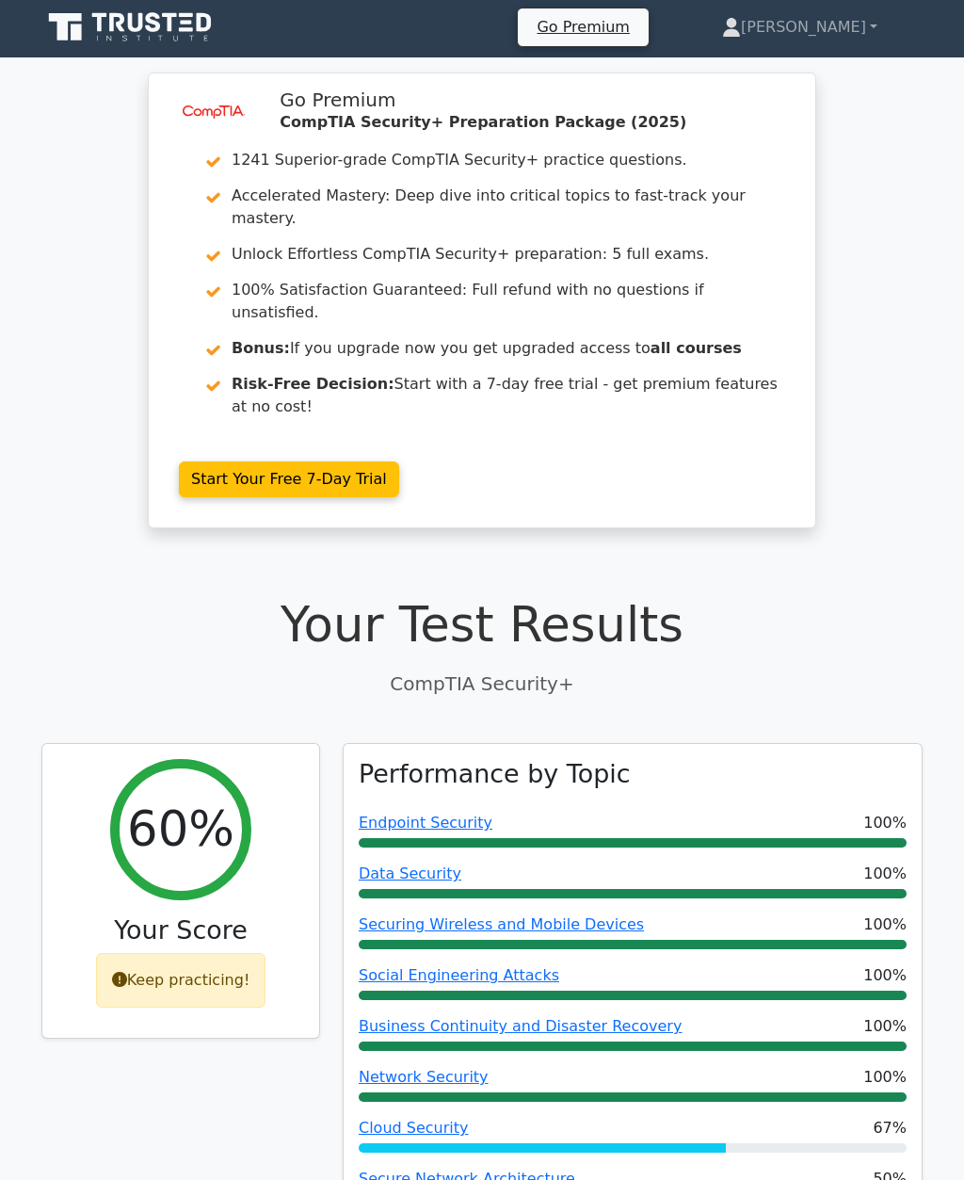
scroll to position [0, 0]
